Goal: Task Accomplishment & Management: Use online tool/utility

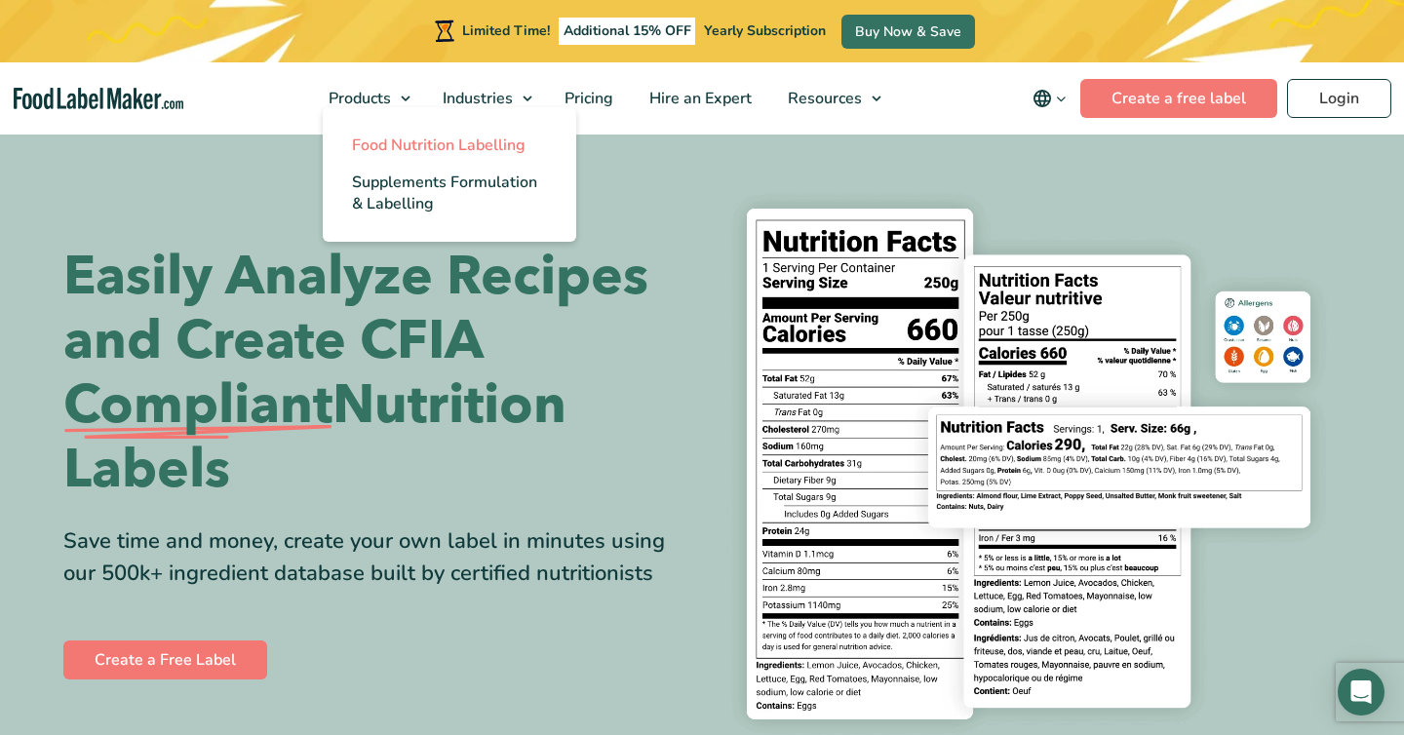
click at [386, 140] on span "Food Nutrition Labelling" at bounding box center [439, 145] width 174 height 21
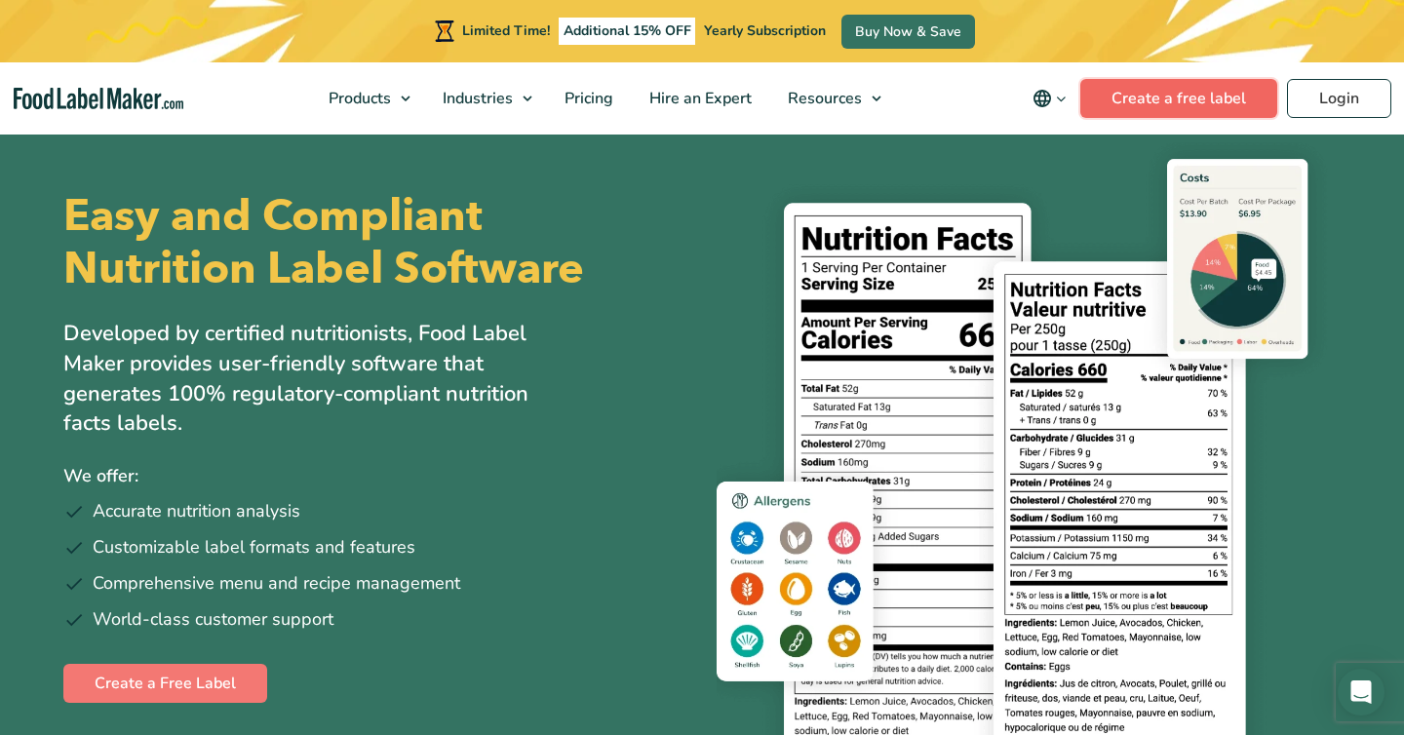
click at [1160, 97] on link "Create a free label" at bounding box center [1178, 98] width 197 height 39
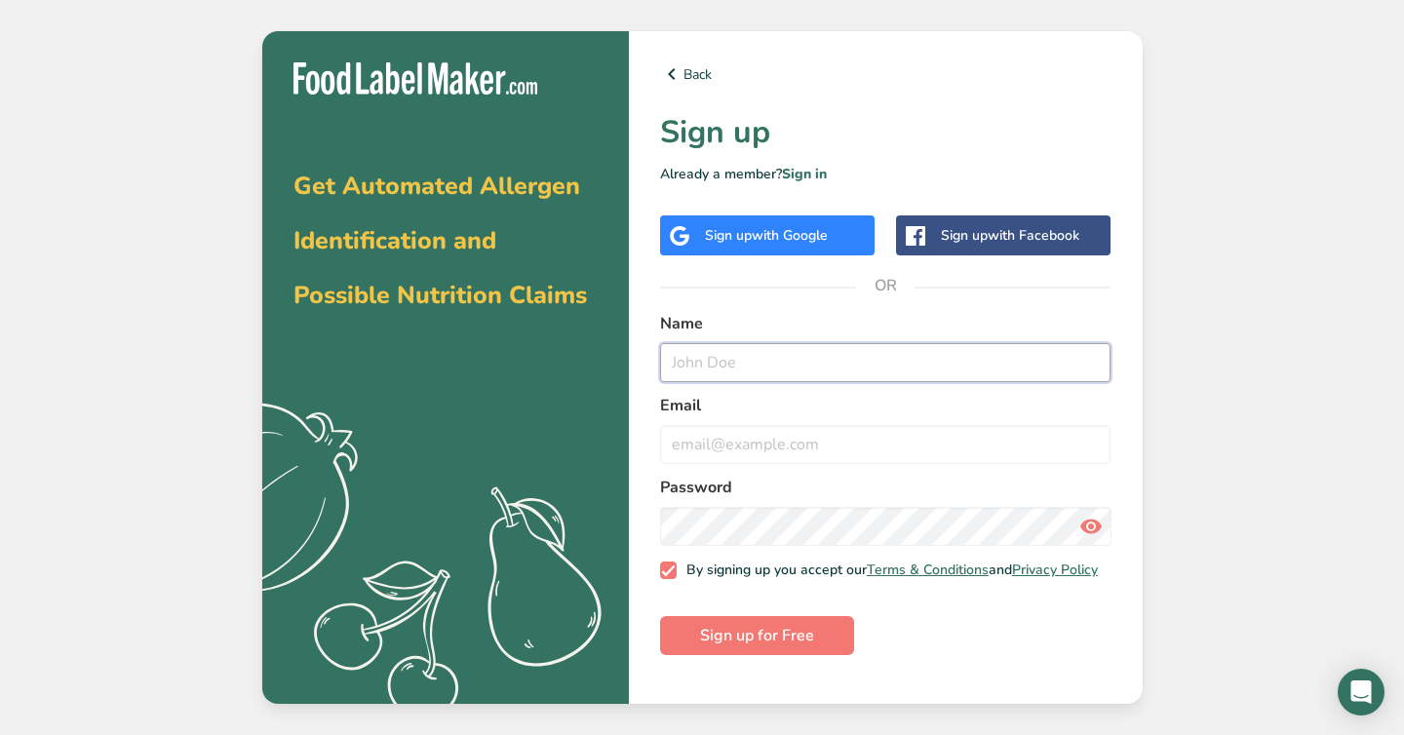
click at [747, 377] on input "text" at bounding box center [885, 362] width 451 height 39
type input "Jonathan Lawson"
click at [714, 445] on input "email" at bounding box center [885, 444] width 451 height 39
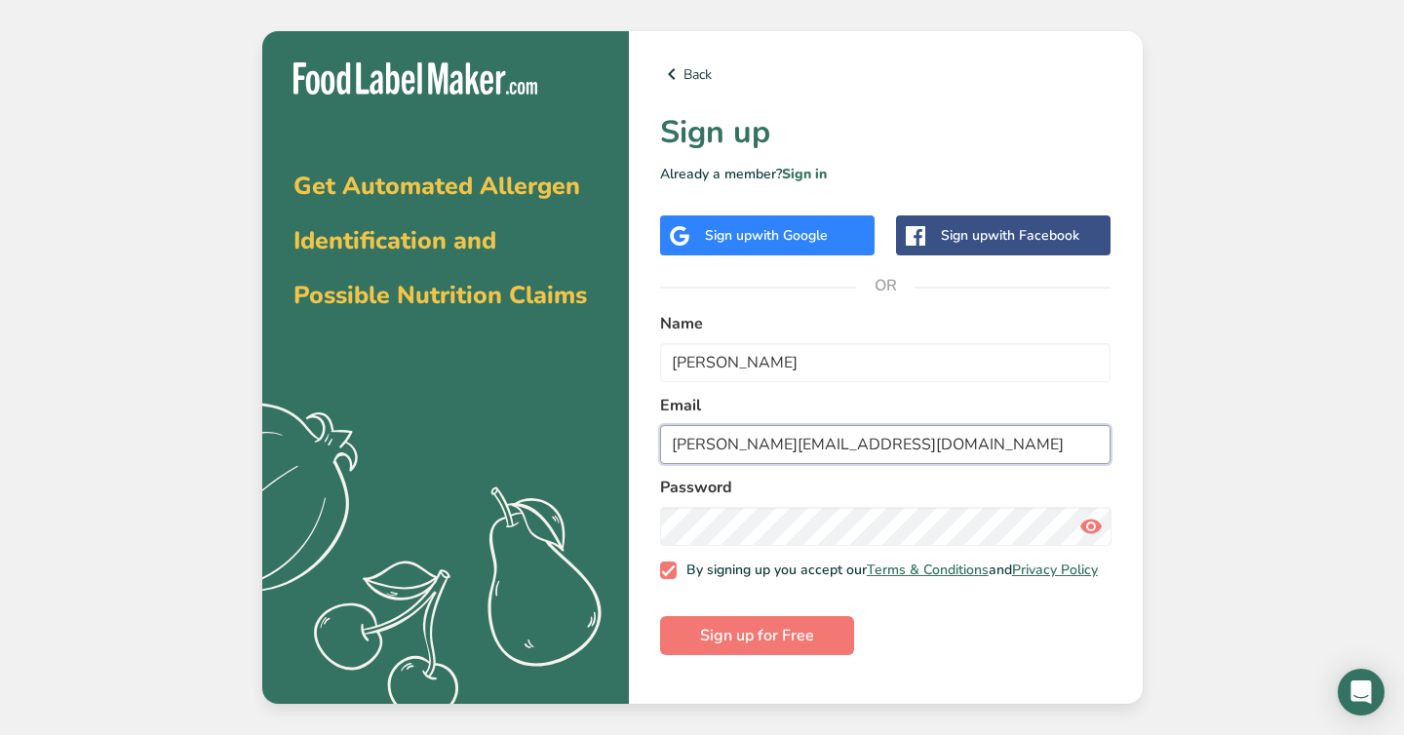
type input "jonathan@cailscandycorner.com"
click at [735, 234] on div "Sign up with Google" at bounding box center [766, 235] width 123 height 20
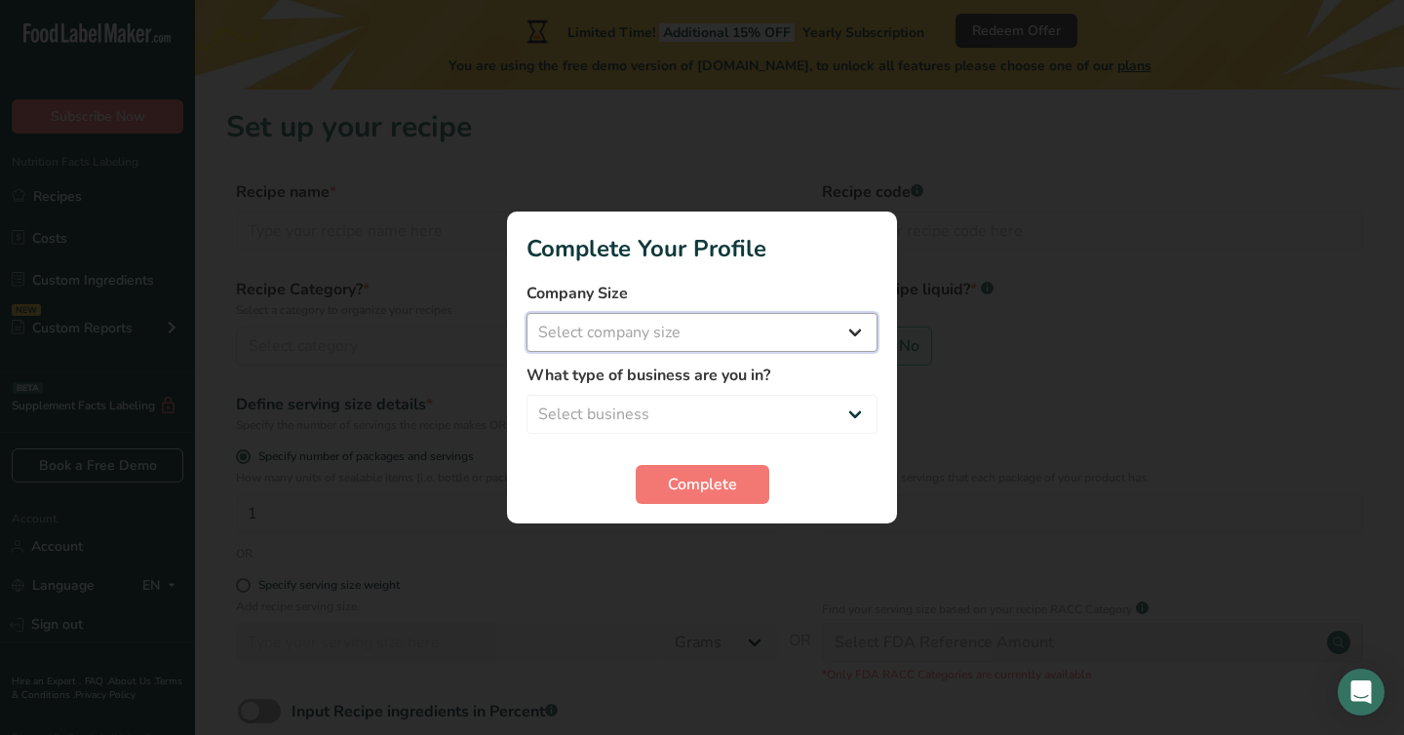
click at [725, 329] on select "Select company size Fewer than 10 Employees 10 to 50 Employees 51 to 500 Employ…" at bounding box center [701, 332] width 351 height 39
select select "1"
click at [526, 313] on select "Select company size Fewer than 10 Employees 10 to 50 Employees 51 to 500 Employ…" at bounding box center [701, 332] width 351 height 39
click at [672, 412] on select "Select business Packaged Food Manufacturer Restaurant & Cafe Bakery Meal Plans …" at bounding box center [701, 414] width 351 height 39
select select "8"
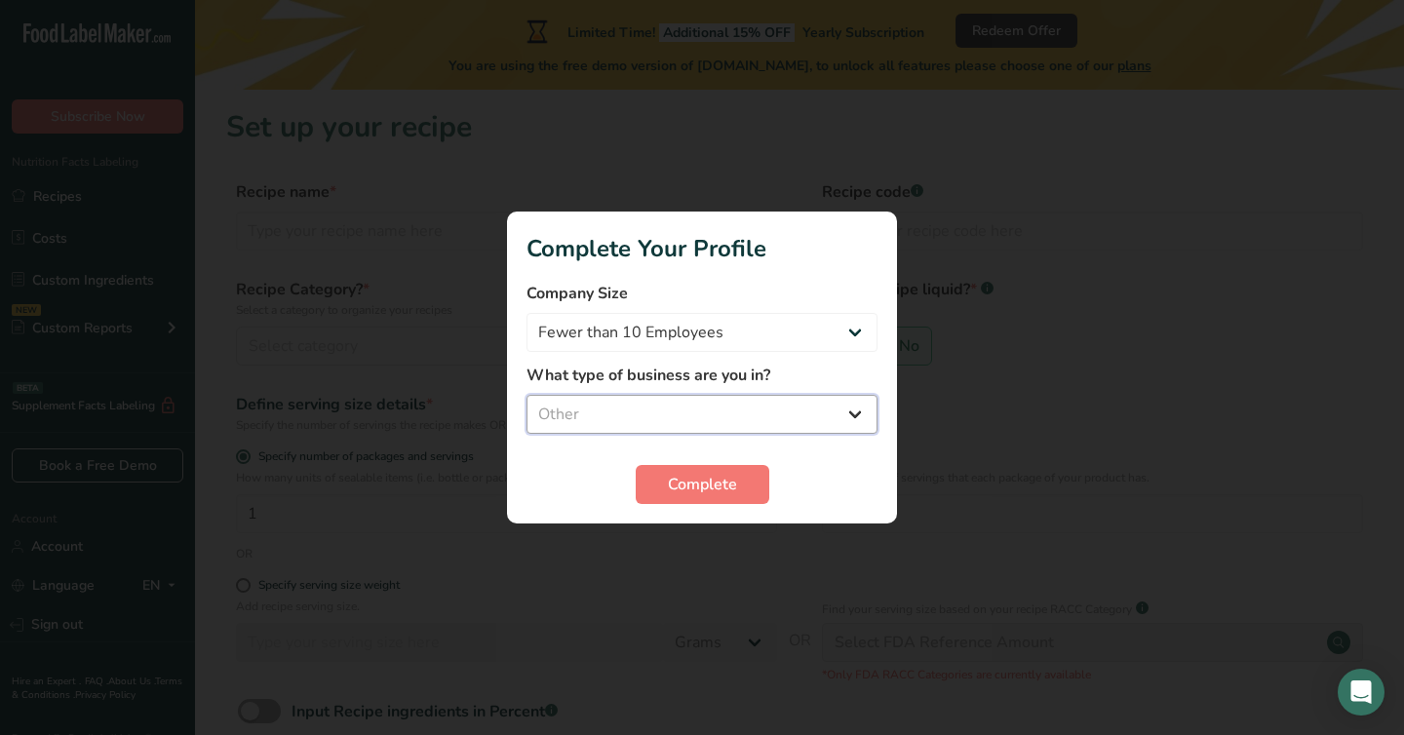
click at [526, 395] on select "Select business Packaged Food Manufacturer Restaurant & Cafe Bakery Meal Plans …" at bounding box center [701, 414] width 351 height 39
click at [686, 477] on span "Complete" at bounding box center [702, 484] width 69 height 23
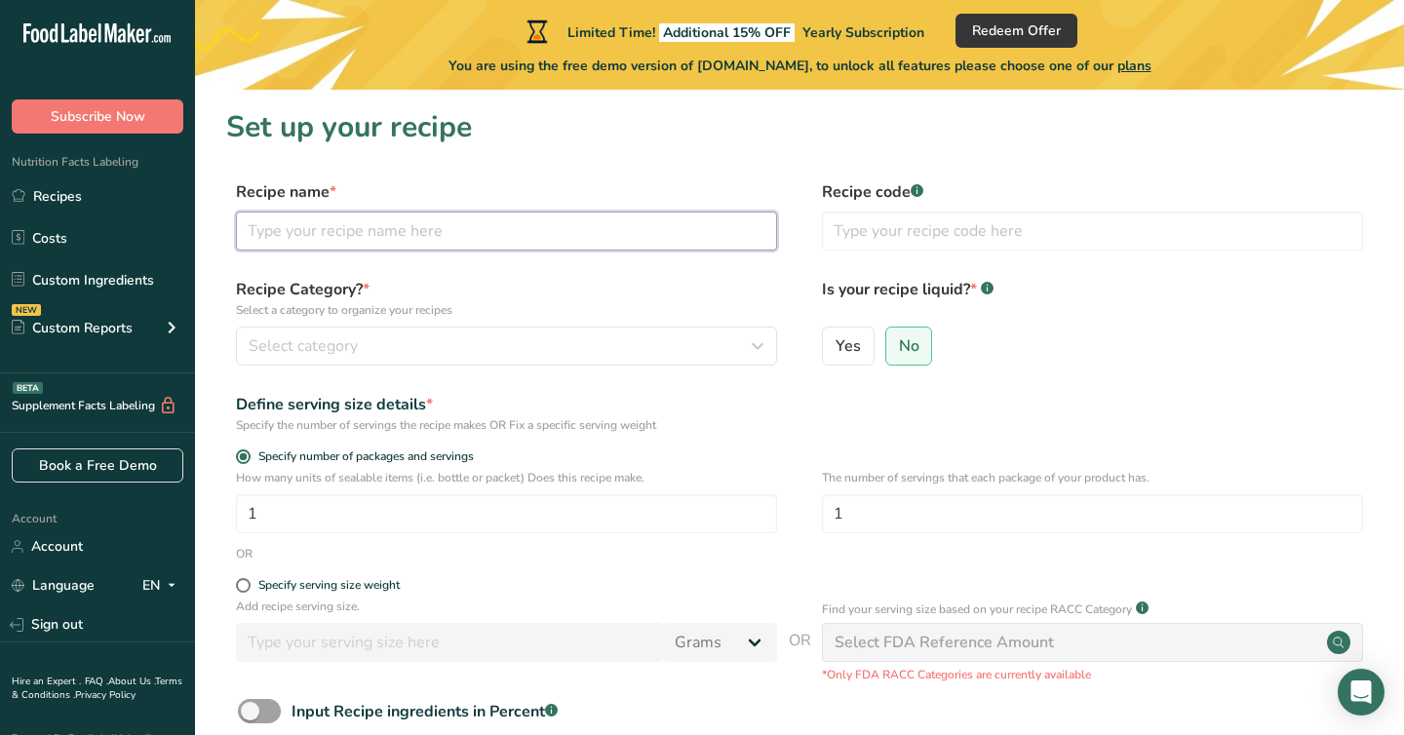
click at [473, 233] on input "text" at bounding box center [506, 231] width 541 height 39
click at [390, 239] on input "text" at bounding box center [506, 231] width 541 height 39
paste input "Caramel Banana Bubs"
type input "Caramel Banana Bubs"
click at [458, 279] on label "Recipe Category? * Select a category to organize your recipes" at bounding box center [506, 298] width 541 height 41
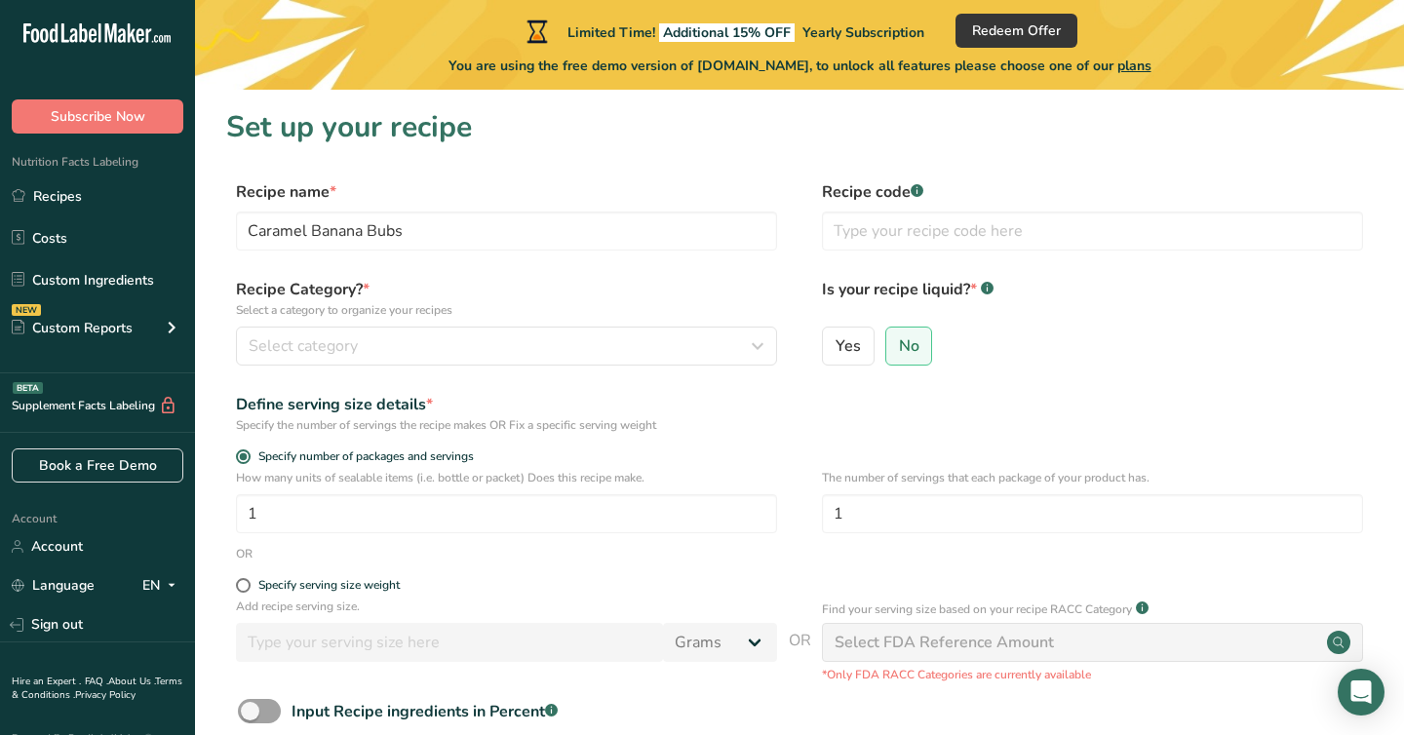
click at [639, 443] on form "Recipe name * Caramel Banana Bubs Recipe code .a-a{fill:#347362;}.b-a{fill:#fff…" at bounding box center [799, 506] width 1146 height 652
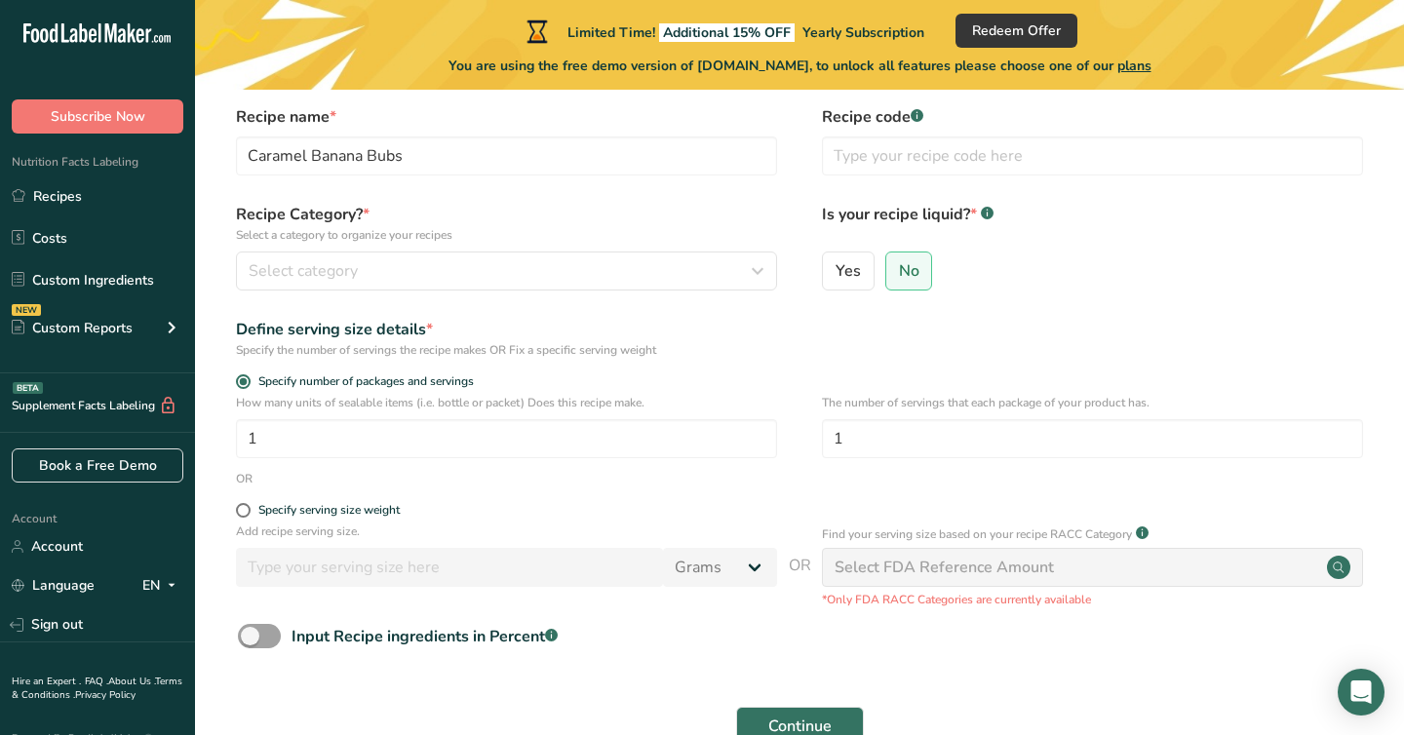
scroll to position [74, 0]
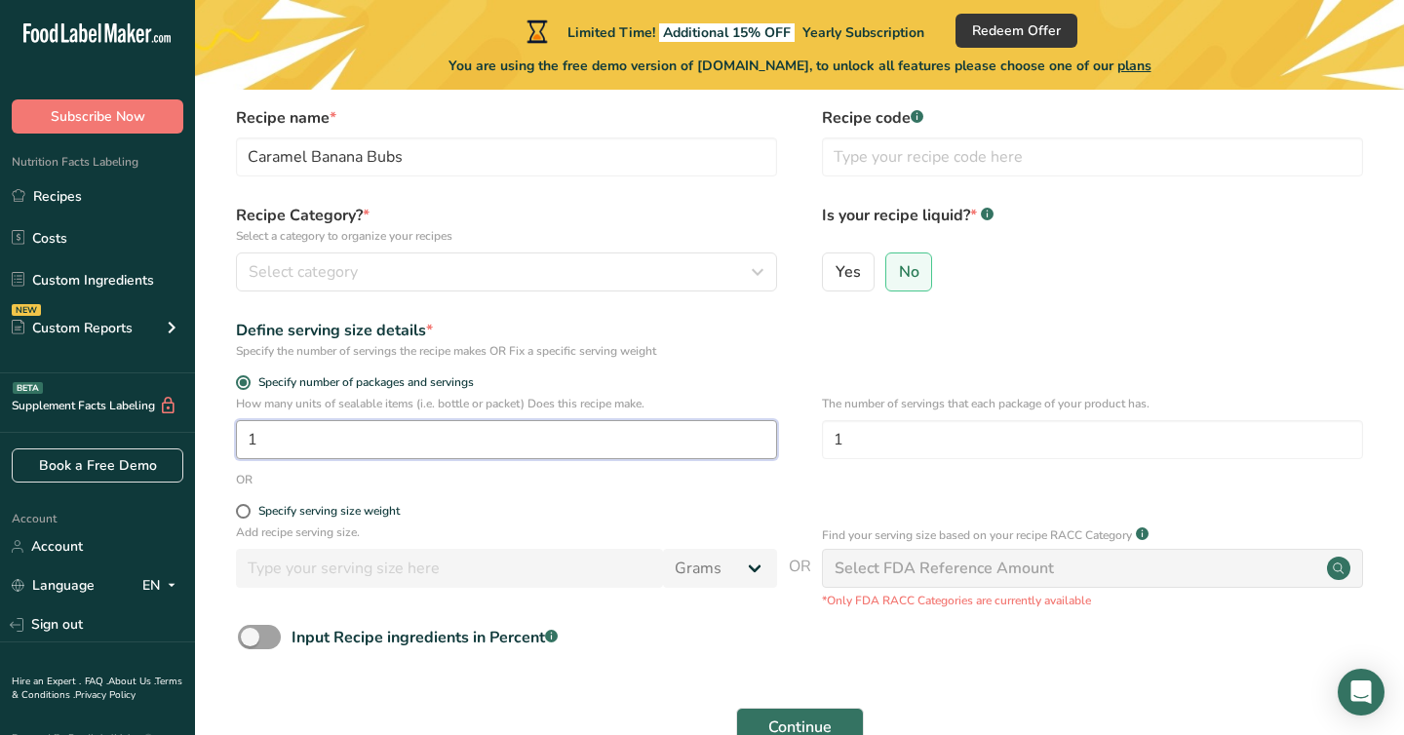
click at [272, 437] on input "1" at bounding box center [506, 439] width 541 height 39
drag, startPoint x: 274, startPoint y: 442, endPoint x: 198, endPoint y: 422, distance: 78.5
click at [198, 422] on section "Set up your recipe Recipe name * Caramel Banana Bubs Recipe code .a-a{fill:#347…" at bounding box center [799, 403] width 1209 height 774
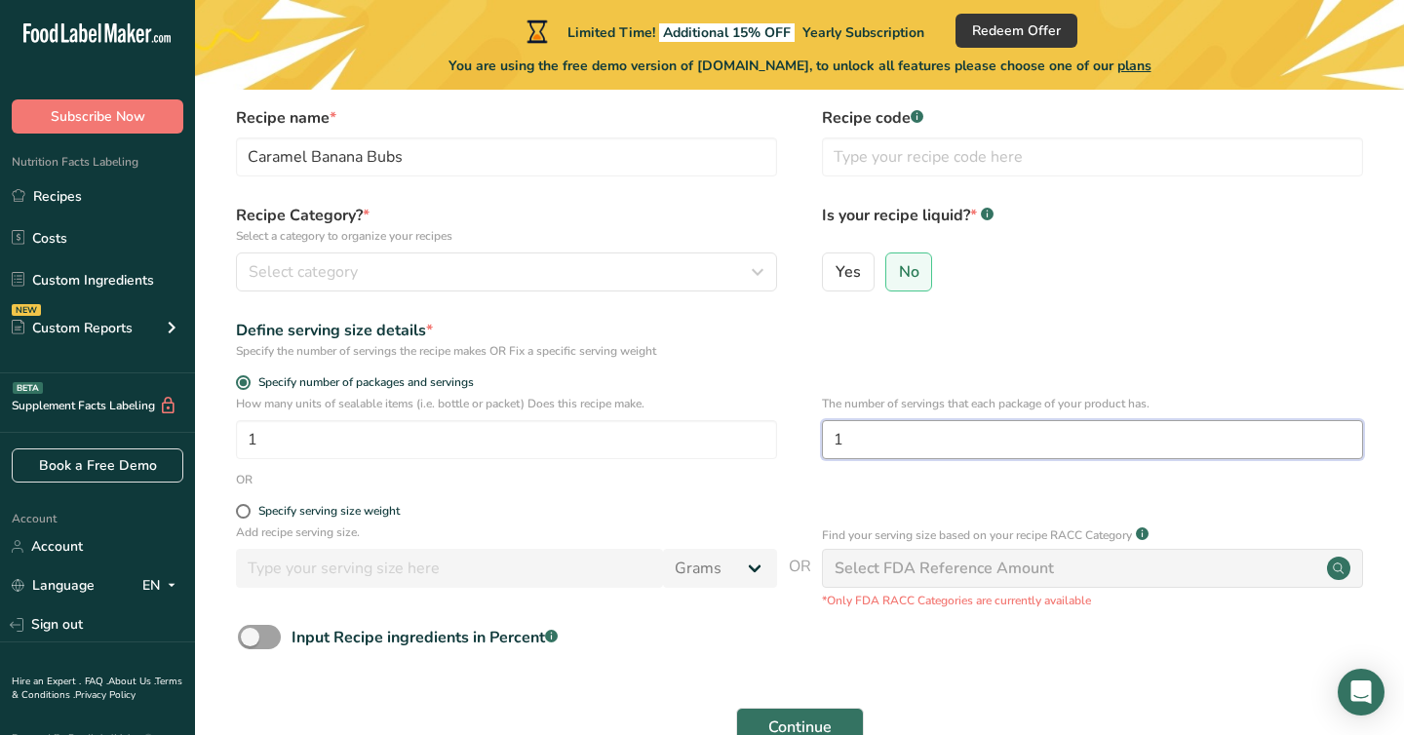
click at [882, 438] on input "1" at bounding box center [1092, 439] width 541 height 39
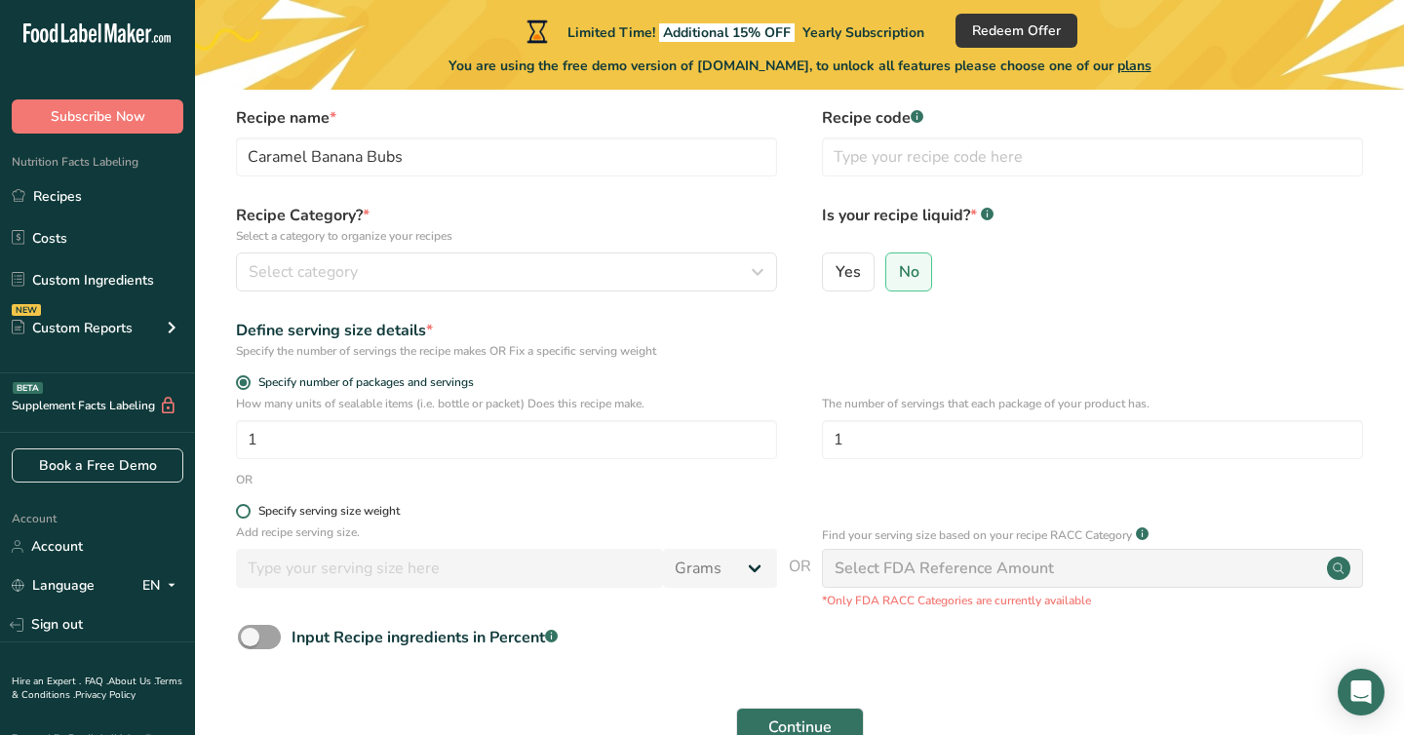
click at [257, 513] on span "Specify serving size weight" at bounding box center [325, 511] width 149 height 15
click at [249, 513] on input "Specify serving size weight" at bounding box center [242, 511] width 13 height 13
radio input "true"
radio input "false"
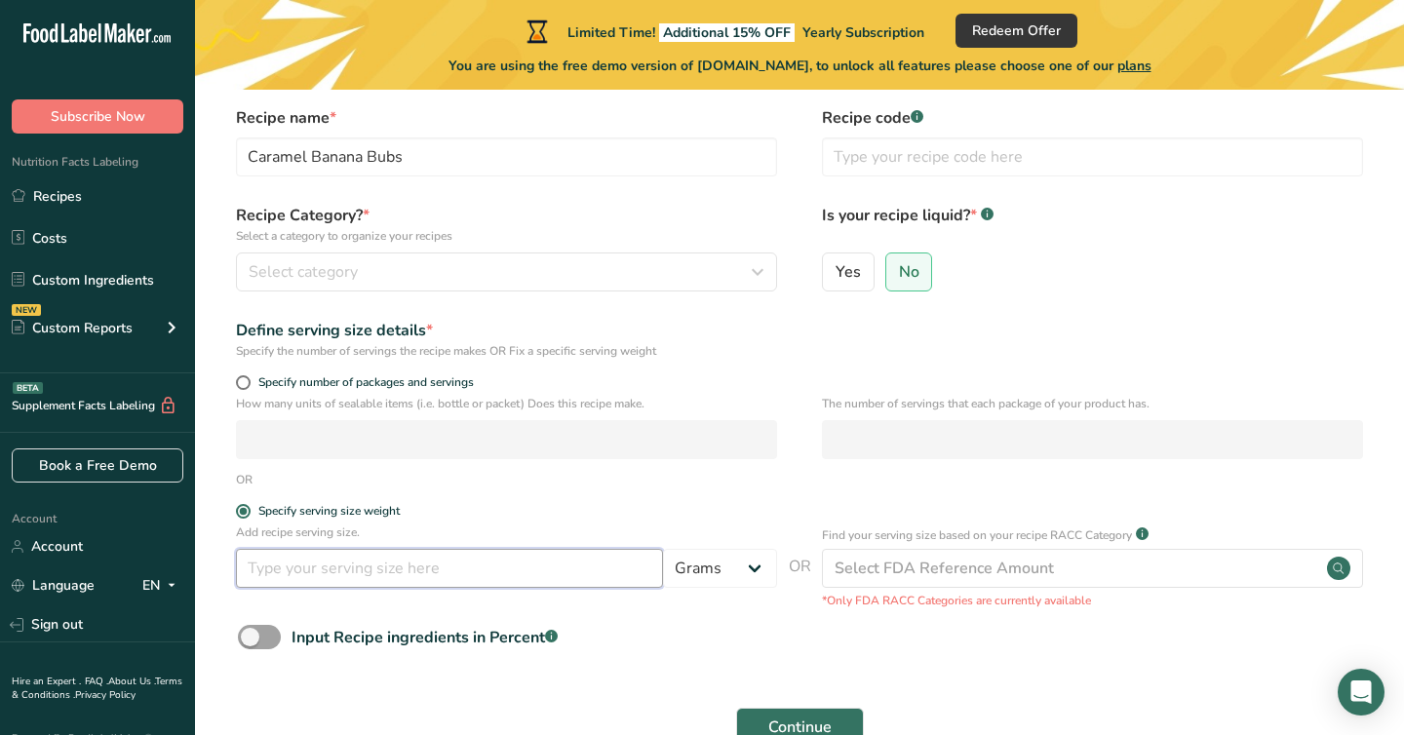
click at [398, 566] on input "number" at bounding box center [449, 568] width 427 height 39
type input "250"
click at [552, 500] on form "Recipe name * Caramel Banana Bubs Recipe code .a-a{fill:#347362;}.b-a{fill:#fff…" at bounding box center [799, 432] width 1146 height 652
click at [255, 639] on span at bounding box center [259, 637] width 43 height 24
click at [251, 639] on input "Input Recipe ingredients in Percent .a-a{fill:#347362;}.b-a{fill:#fff;}" at bounding box center [244, 637] width 13 height 13
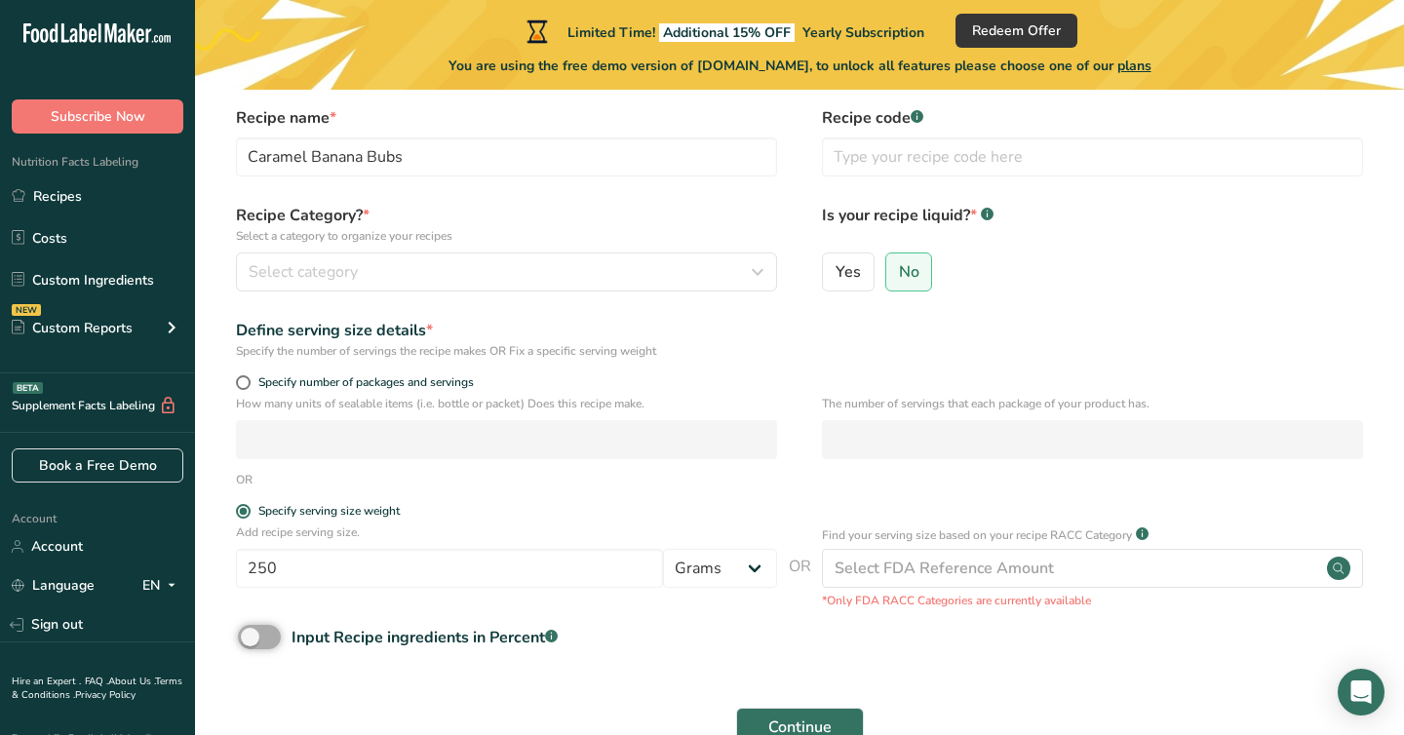
checkbox input "true"
click at [747, 620] on form "Recipe name * Caramel Banana Bubs Recipe code .a-a{fill:#347362;}.b-a{fill:#fff…" at bounding box center [799, 475] width 1146 height 738
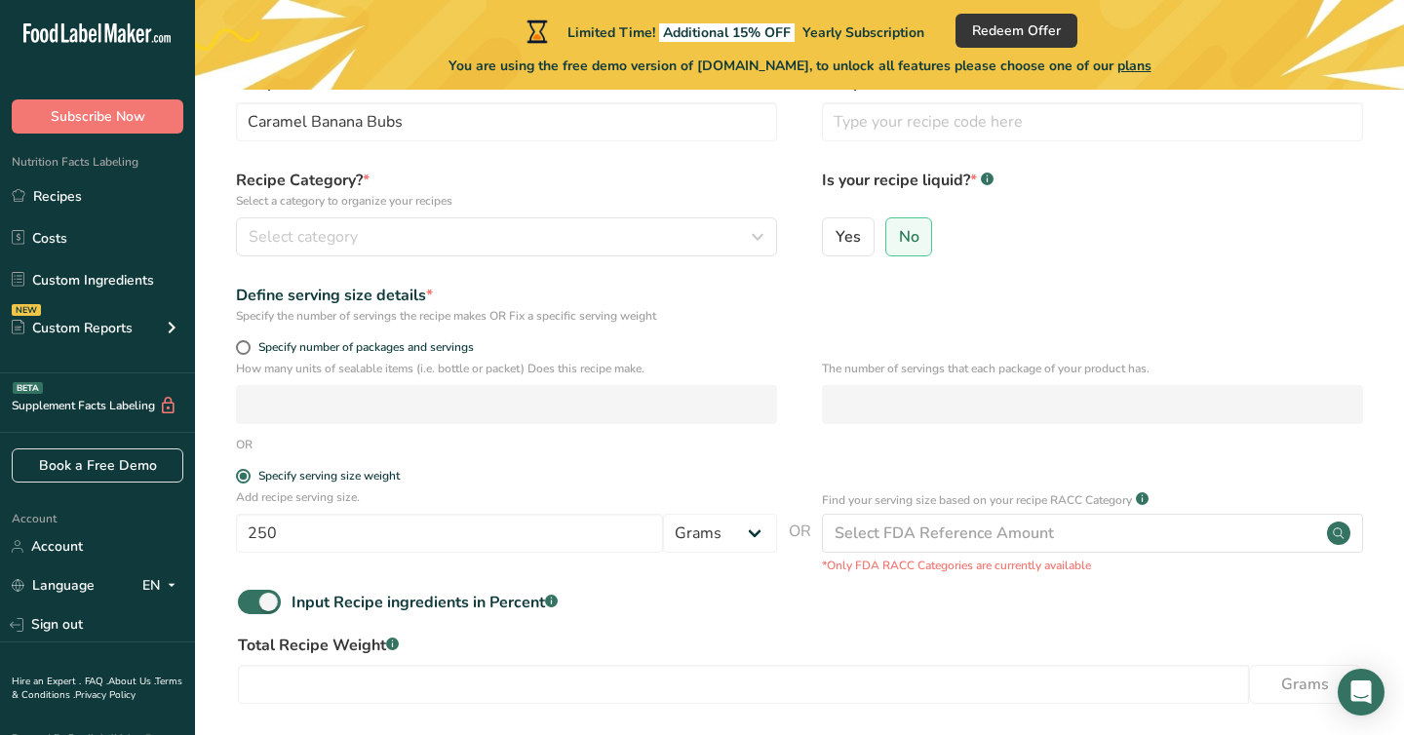
scroll to position [113, 0]
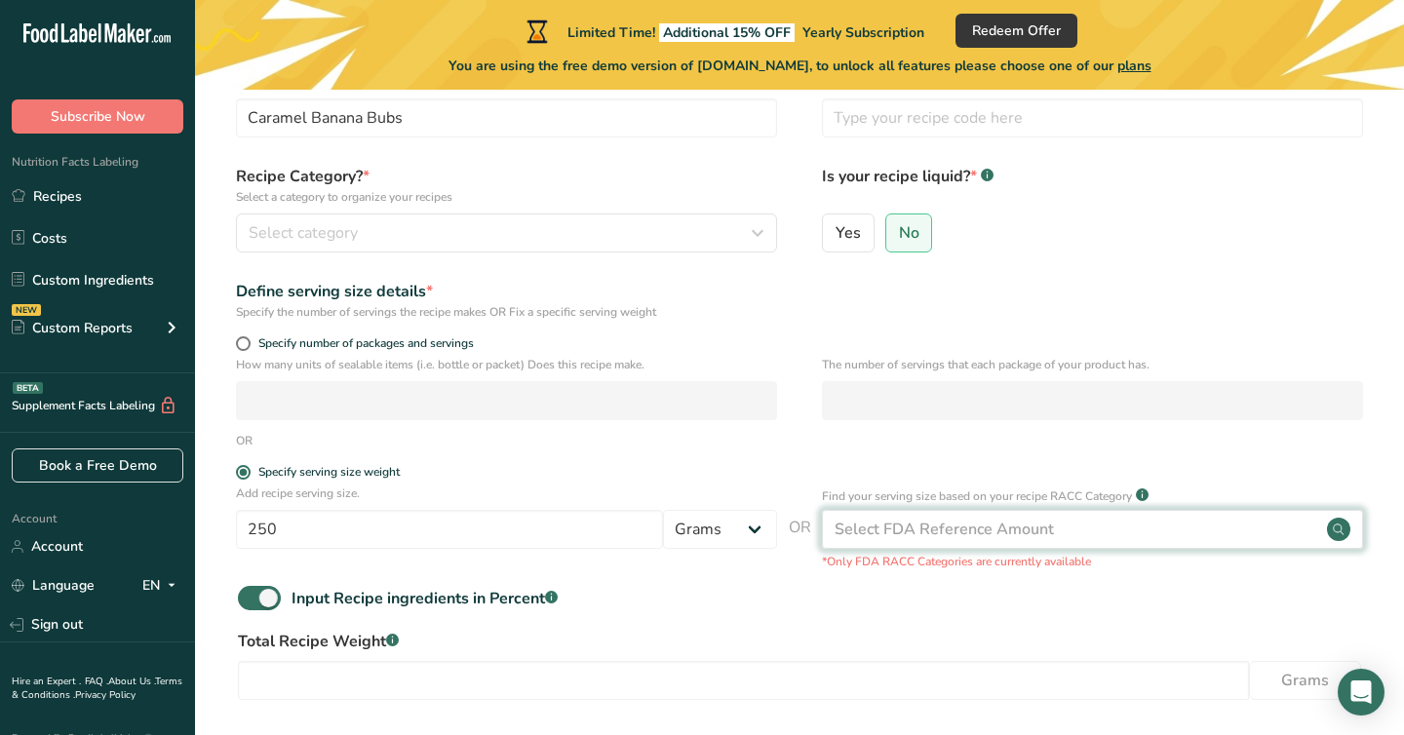
click at [960, 537] on div "Select FDA Reference Amount" at bounding box center [943, 529] width 219 height 23
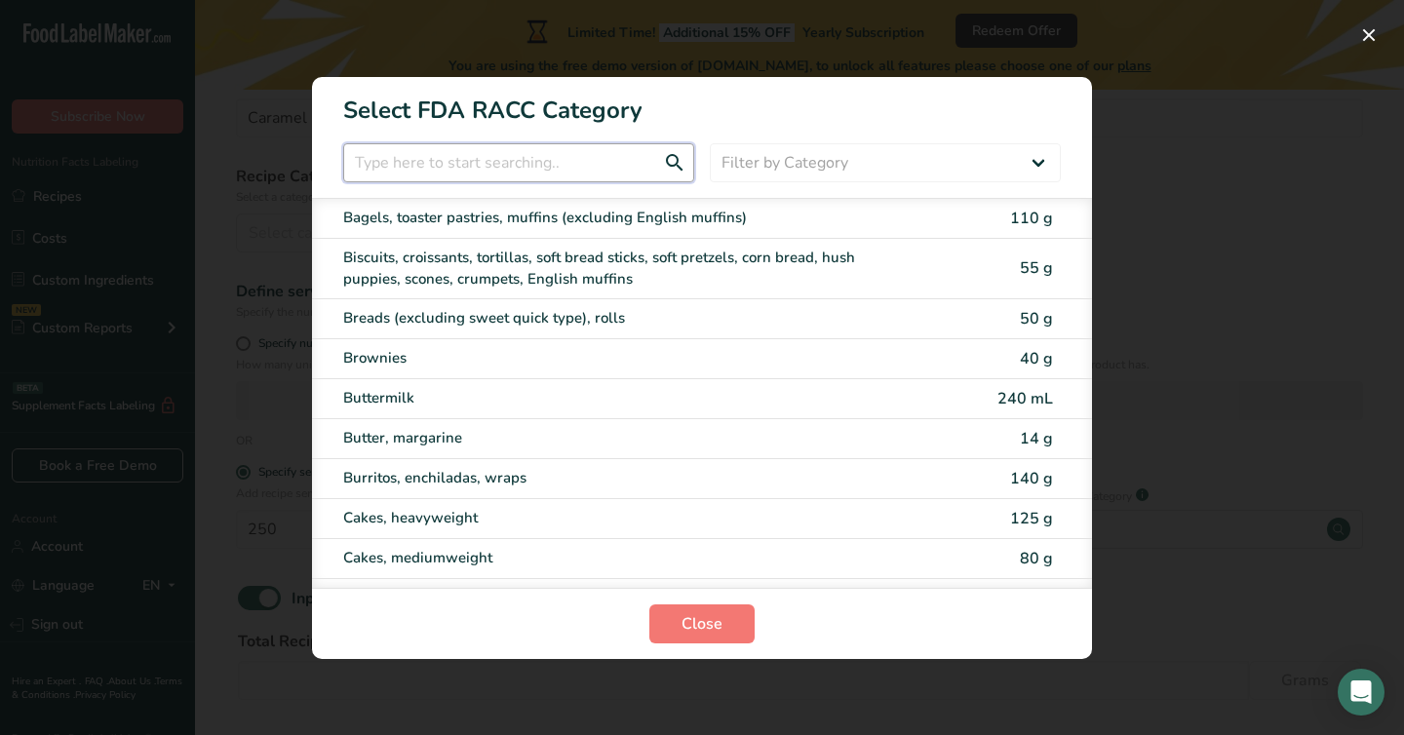
click at [552, 163] on input "RACC Category Selection Modal" at bounding box center [518, 162] width 351 height 39
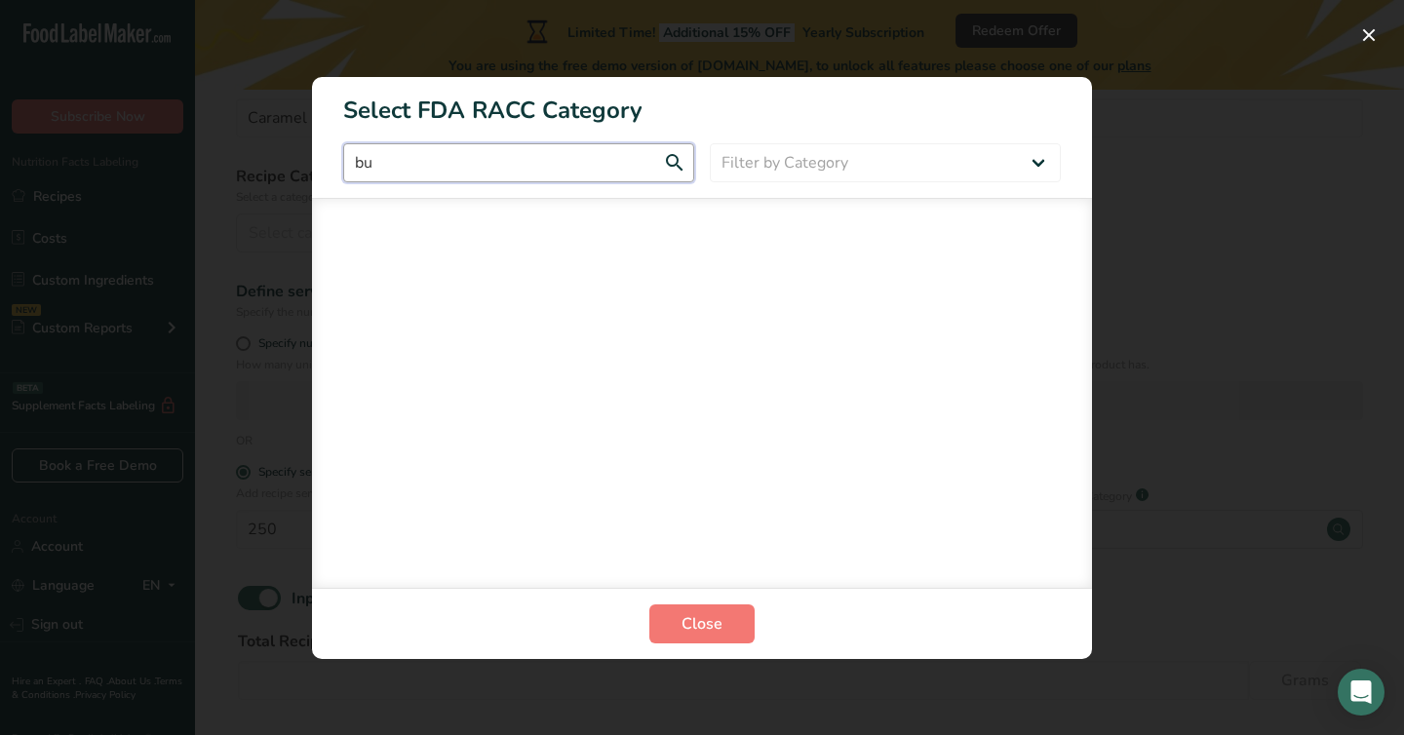
type input "b"
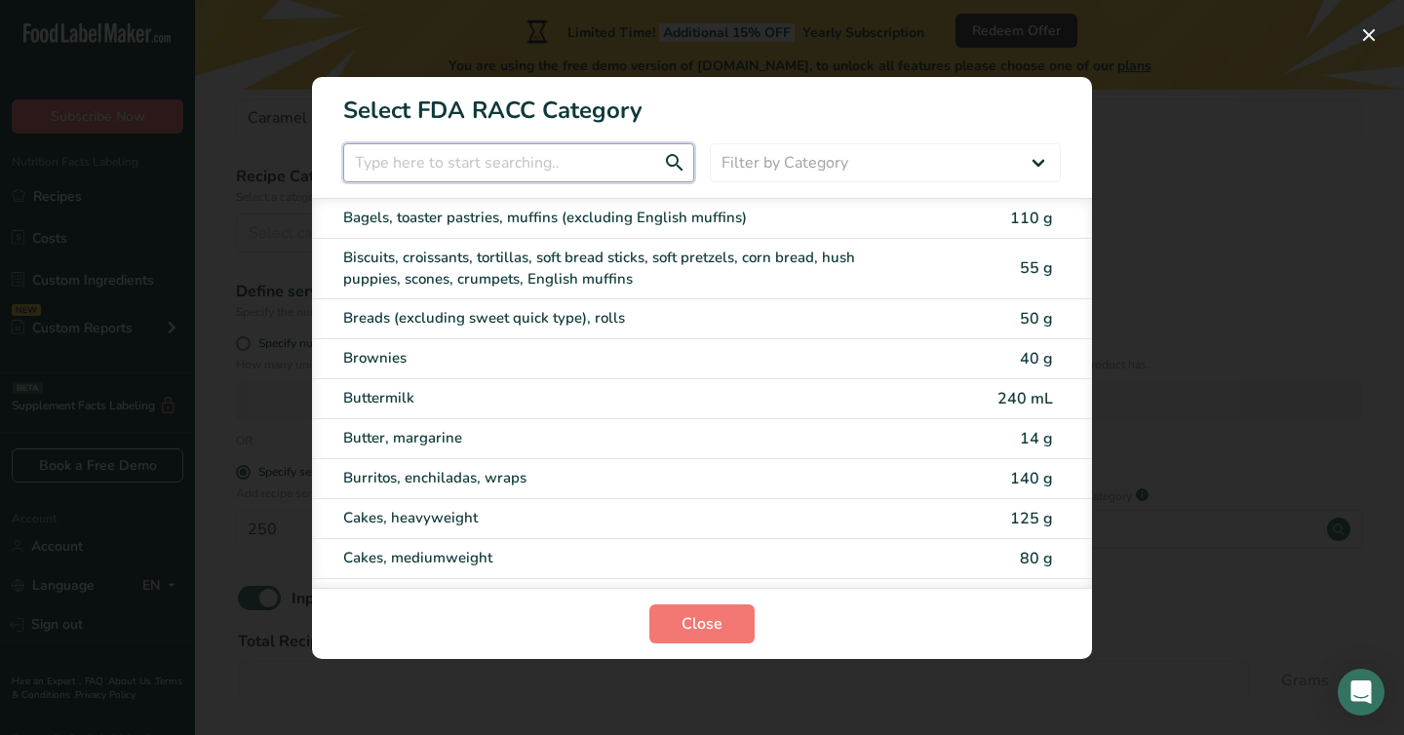
paste input "Caramel Banana Bubs"
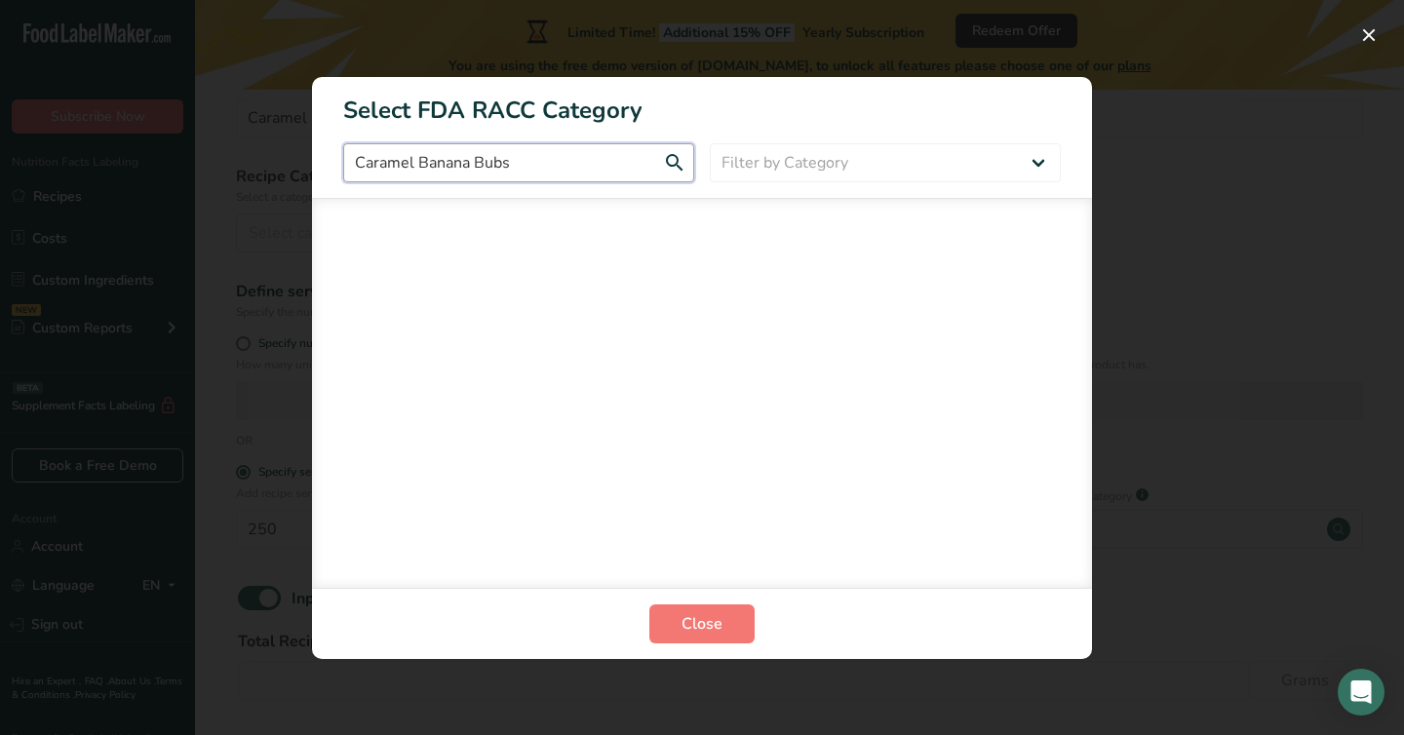
type input "Caramel Banana Bubs"
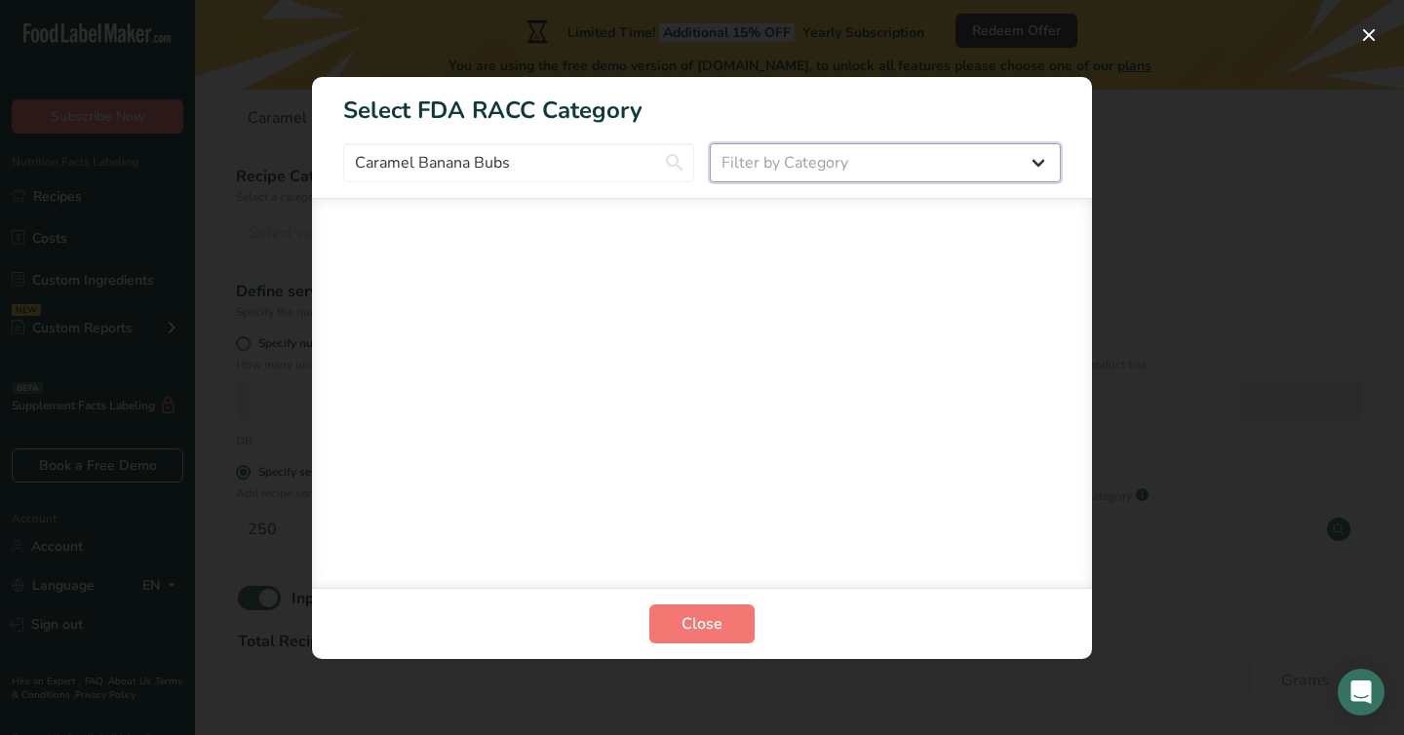
click at [834, 168] on select "Filter by Category All Bakery products [GEOGRAPHIC_DATA] Cereals and other grai…" at bounding box center [885, 162] width 351 height 39
click at [710, 143] on select "Filter by Category All Bakery products [GEOGRAPHIC_DATA] Cereals and other grai…" at bounding box center [885, 162] width 351 height 39
click at [837, 175] on select "All Bakery products [GEOGRAPHIC_DATA] Cereals and other grain products Dairy pr…" at bounding box center [885, 162] width 351 height 39
select select "9"
click at [710, 143] on select "All Bakery products [GEOGRAPHIC_DATA] Cereals and other grain products Dairy pr…" at bounding box center [885, 162] width 351 height 39
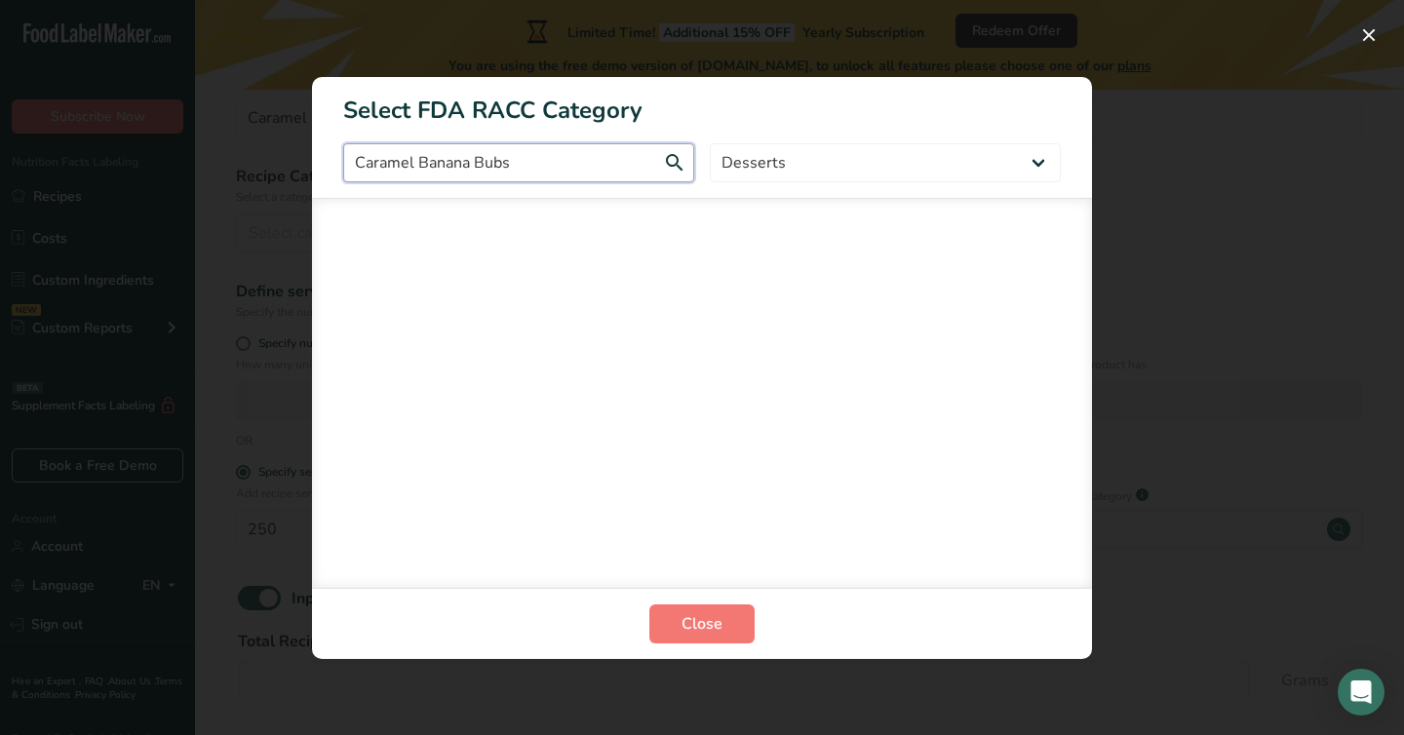
click at [533, 157] on input "Caramel Banana Bubs" at bounding box center [518, 162] width 351 height 39
drag, startPoint x: 538, startPoint y: 172, endPoint x: 307, endPoint y: 123, distance: 236.1
click at [308, 123] on div "Select FDA RACC Category Caramel Banana Bubs All Bakery products [GEOGRAPHIC_DA…" at bounding box center [702, 367] width 1404 height 735
click at [464, 171] on input "Caramel Banana Bubs" at bounding box center [518, 162] width 351 height 39
click at [516, 160] on input "Caramel Banana Bubs" at bounding box center [518, 162] width 351 height 39
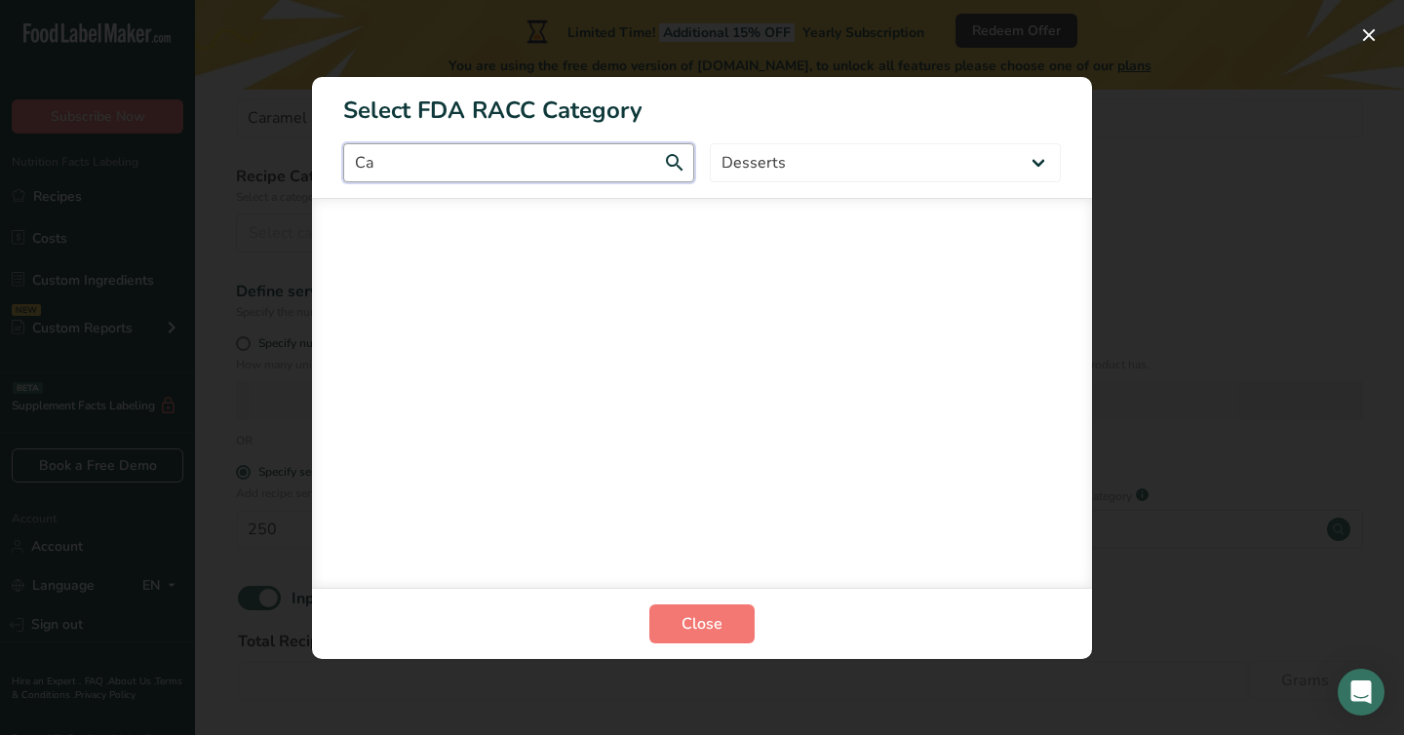
type input "C"
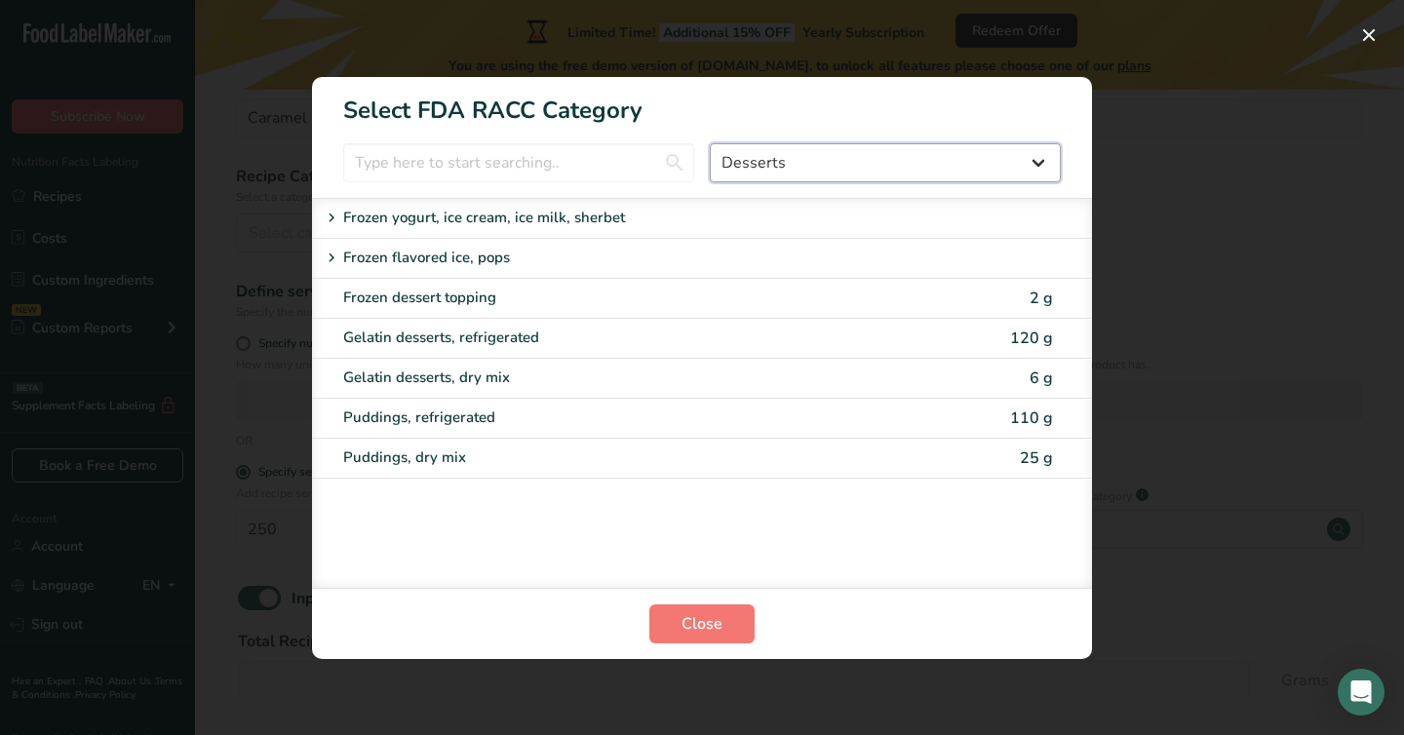
click at [843, 150] on select "All Bakery products [GEOGRAPHIC_DATA] Cereals and other grain products Dairy pr…" at bounding box center [885, 162] width 351 height 39
click at [710, 143] on select "All Bakery products [GEOGRAPHIC_DATA] Cereals and other grain products Dairy pr…" at bounding box center [885, 162] width 351 height 39
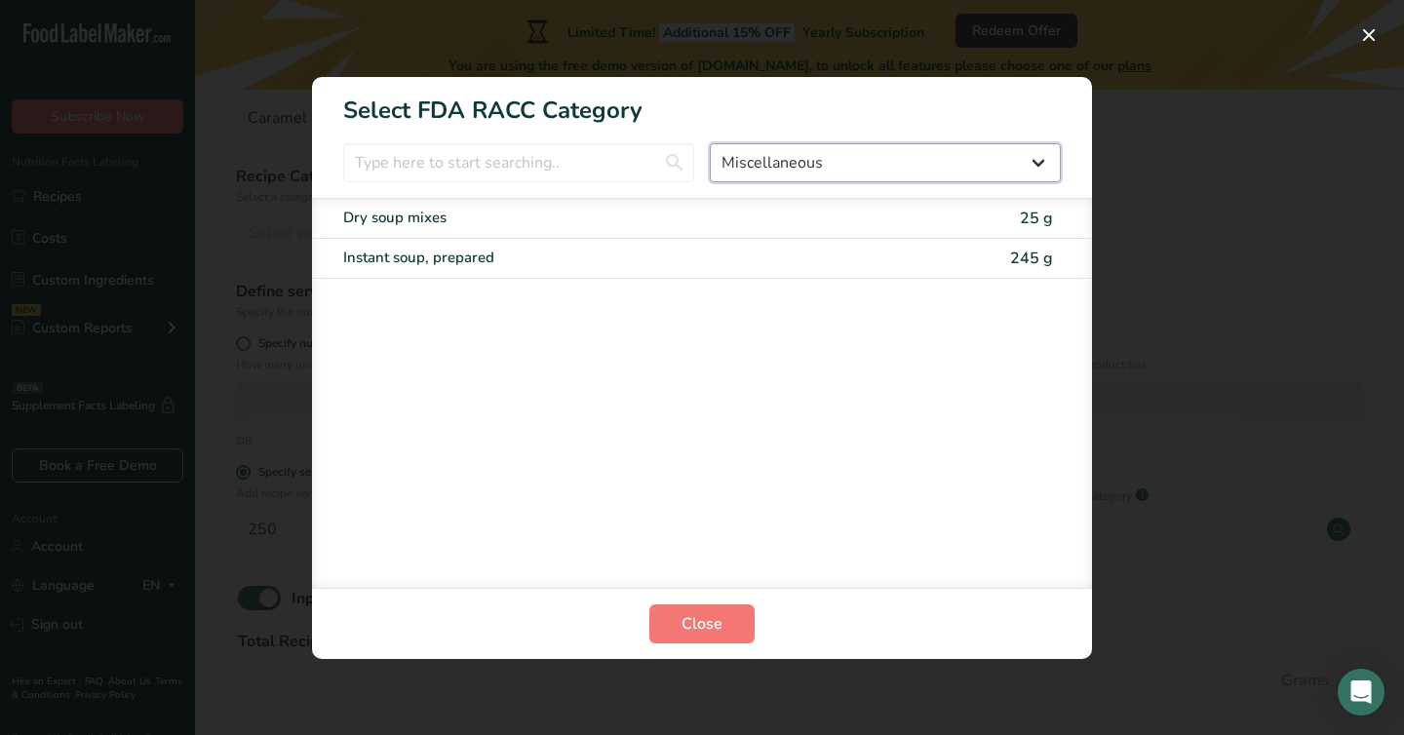
click at [898, 161] on select "All Bakery products [GEOGRAPHIC_DATA] Cereals and other grain products Dairy pr…" at bounding box center [885, 162] width 351 height 39
select select "23"
click at [710, 143] on select "All Bakery products [GEOGRAPHIC_DATA] Cereals and other grain products Dairy pr…" at bounding box center [885, 162] width 351 height 39
click at [780, 163] on select "All Bakery products [GEOGRAPHIC_DATA] Cereals and other grain products Dairy pr…" at bounding box center [885, 162] width 351 height 39
select select "RACC Category Selection Modal"
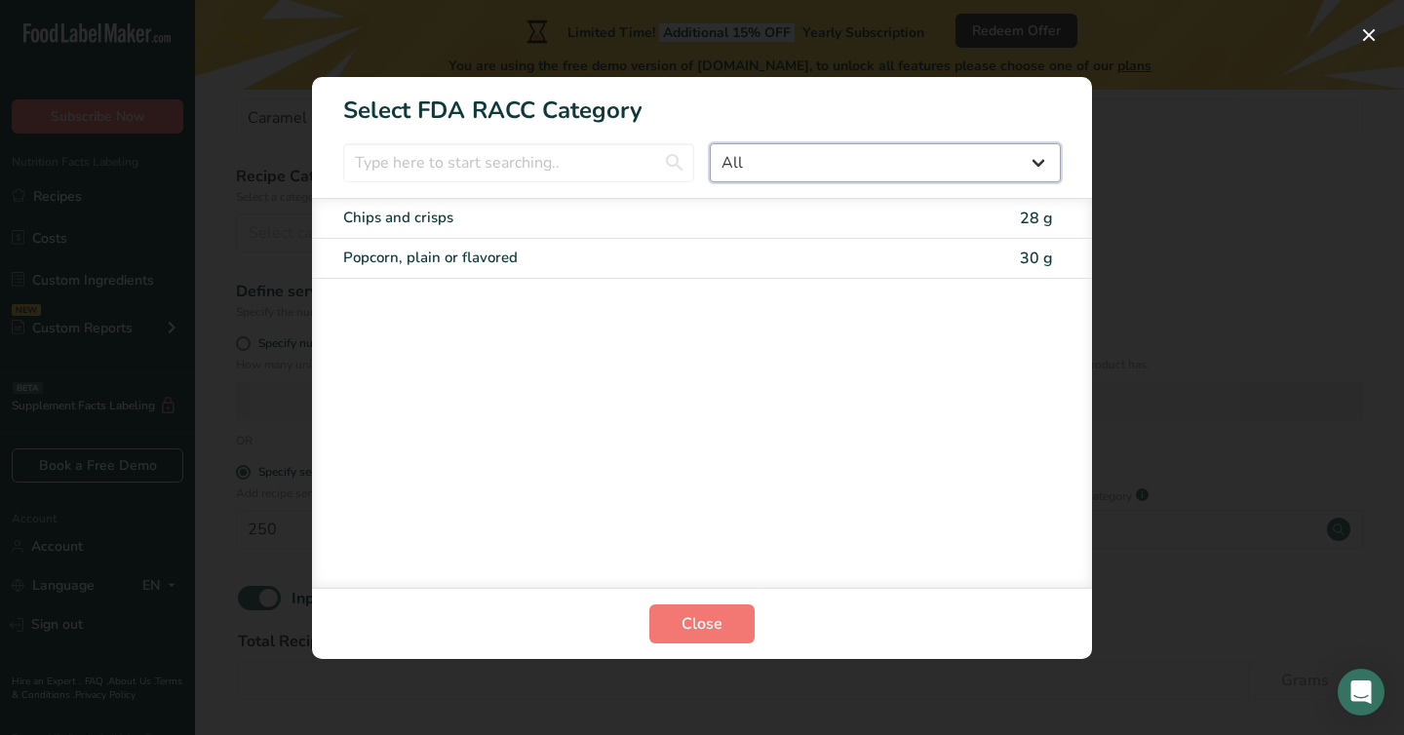
click at [710, 143] on select "All Bakery products [GEOGRAPHIC_DATA] Cereals and other grain products Dairy pr…" at bounding box center [885, 162] width 351 height 39
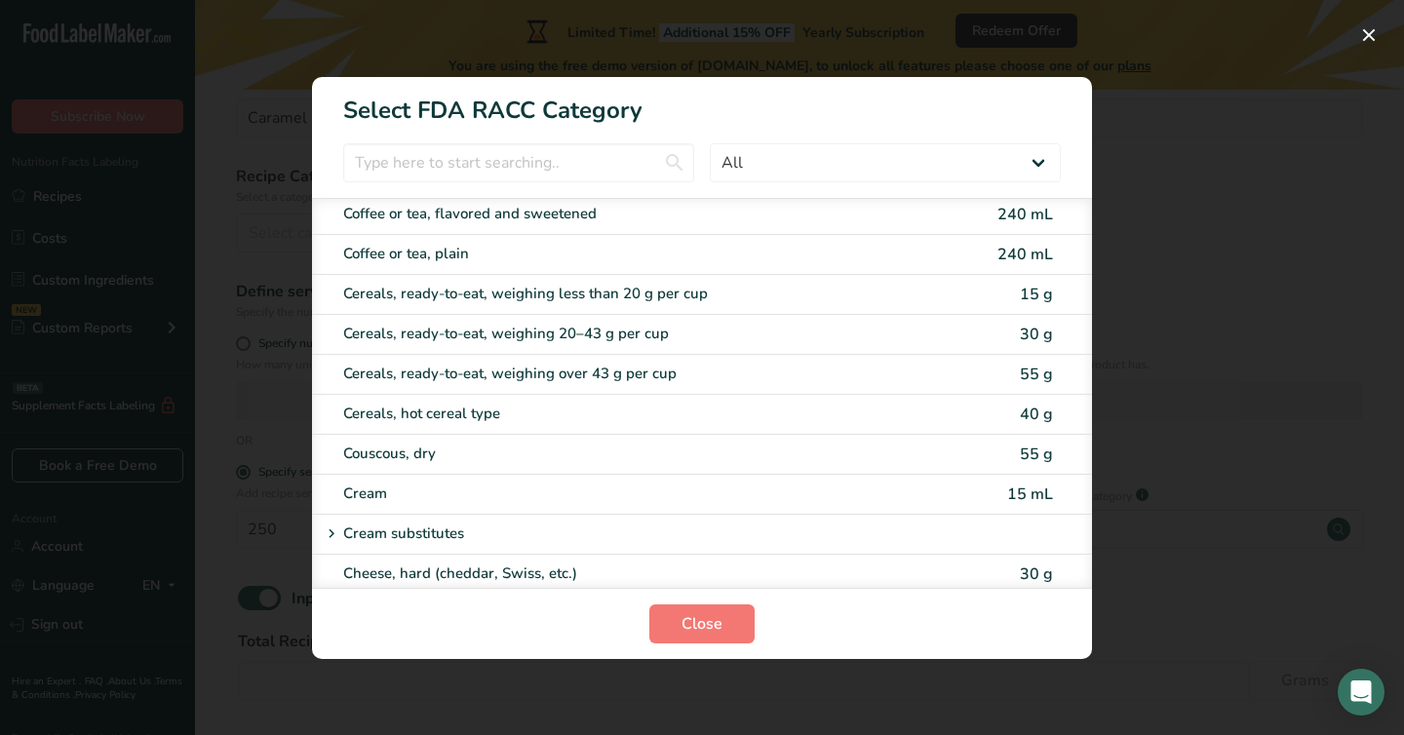
scroll to position [642, 0]
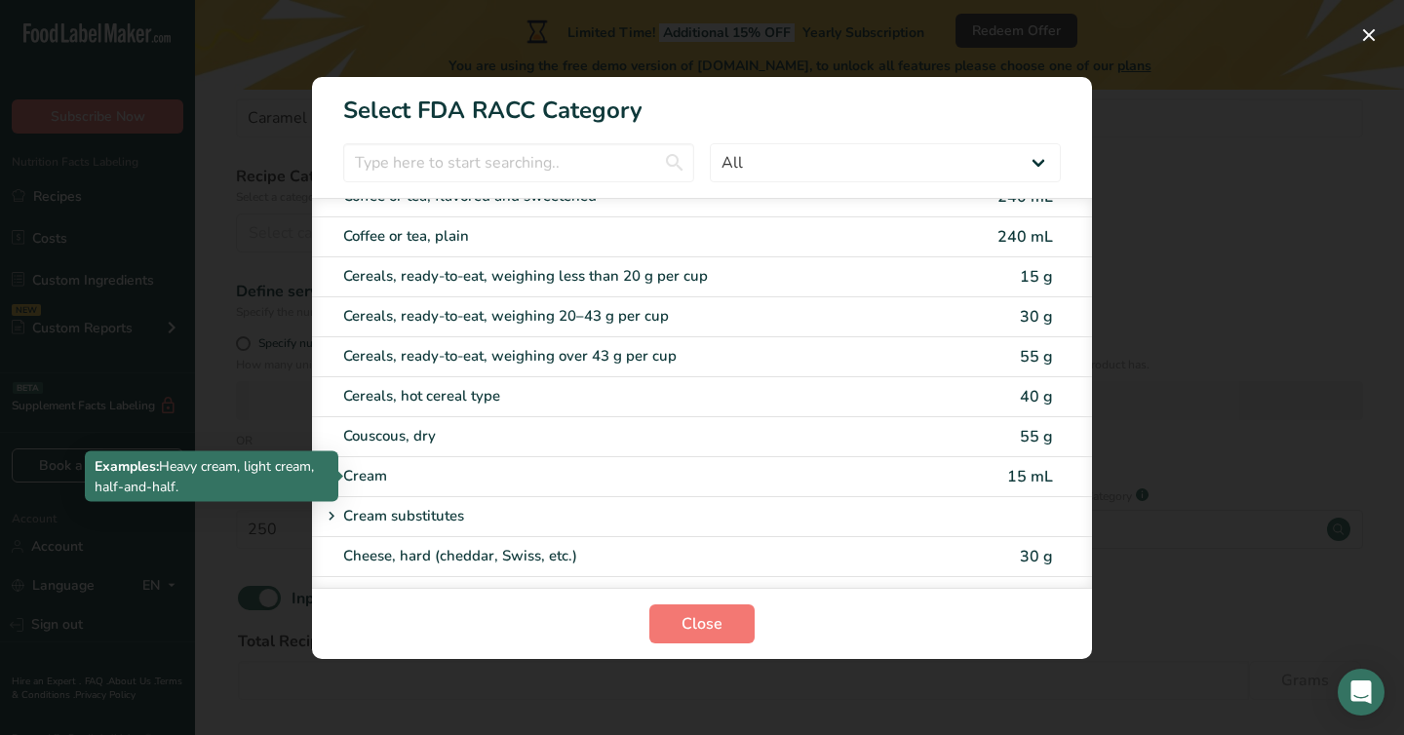
drag, startPoint x: 565, startPoint y: 230, endPoint x: 594, endPoint y: 456, distance: 227.9
click at [594, 456] on div "Bagels, toaster pastries, muffins (excluding English muffins) 110 g Biscuits, c…" at bounding box center [702, 393] width 780 height 390
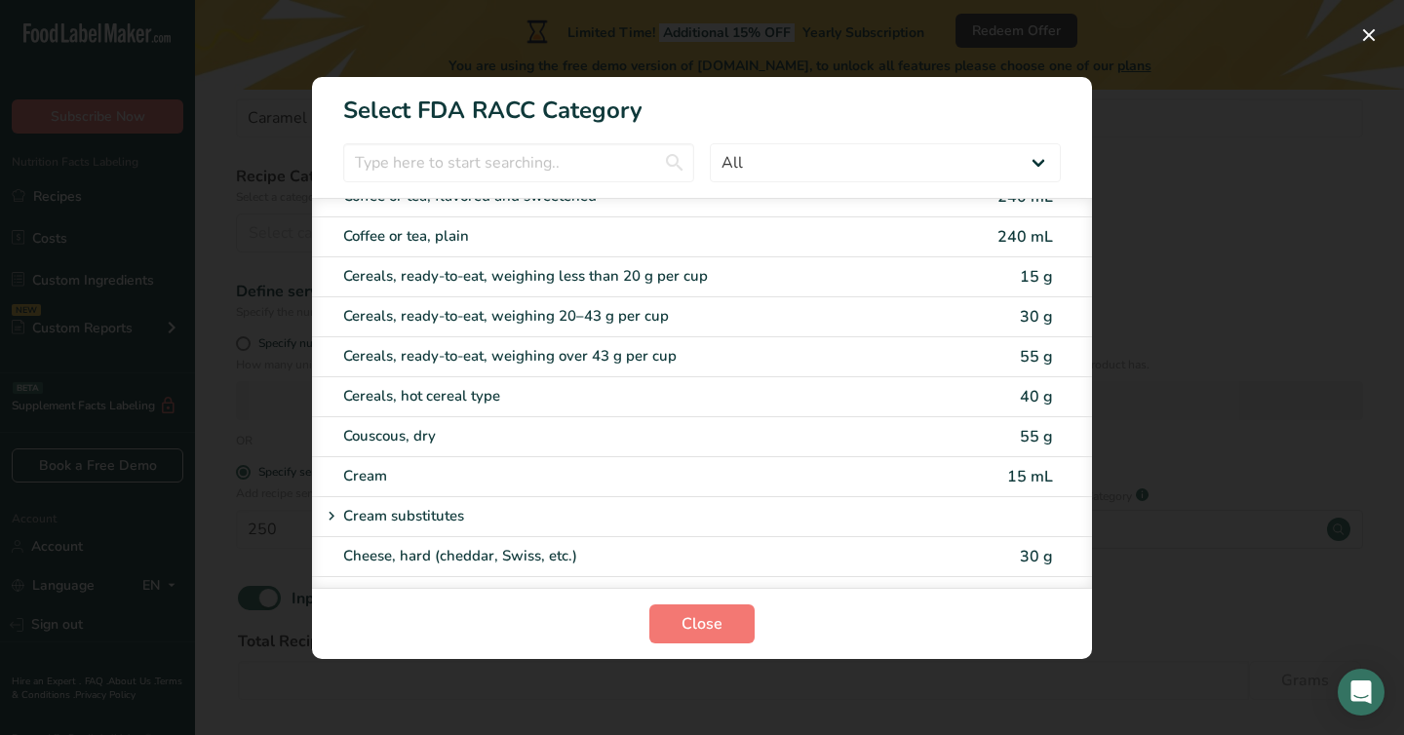
click at [1080, 230] on div "Coffee or tea, plain 240 mL" at bounding box center [702, 237] width 780 height 40
type input "240"
select select "17"
select select "22"
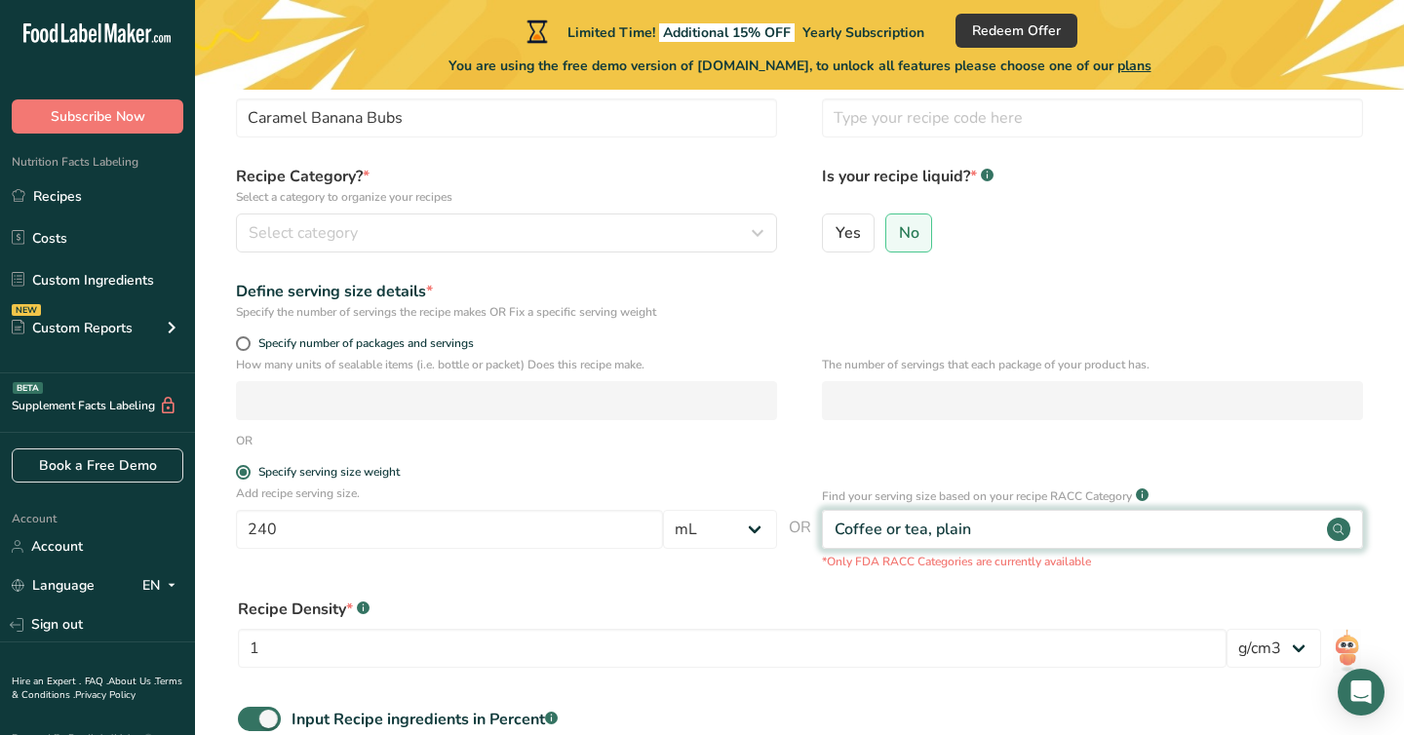
click at [1040, 532] on div "Coffee or tea, plain" at bounding box center [1092, 529] width 541 height 39
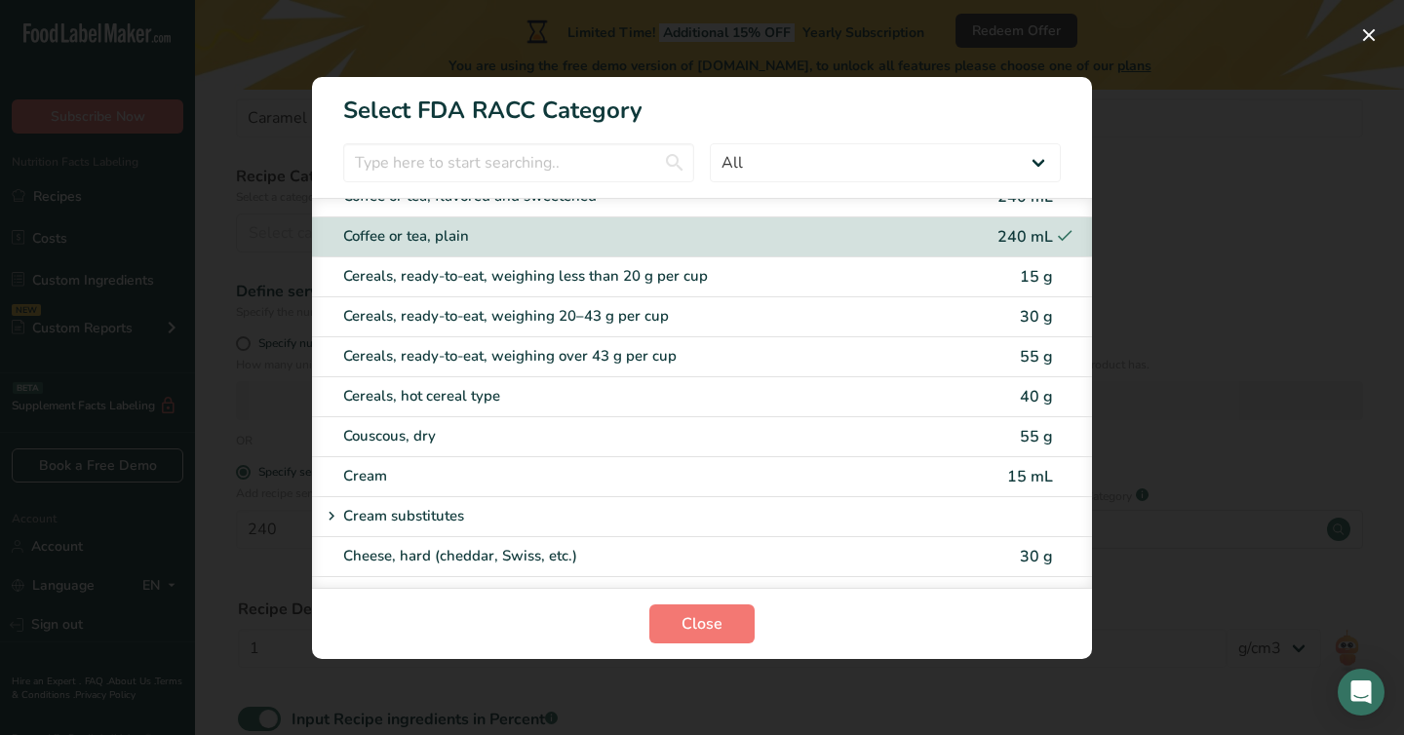
click at [1067, 230] on icon "RACC Category Selection Modal" at bounding box center [1064, 236] width 19 height 30
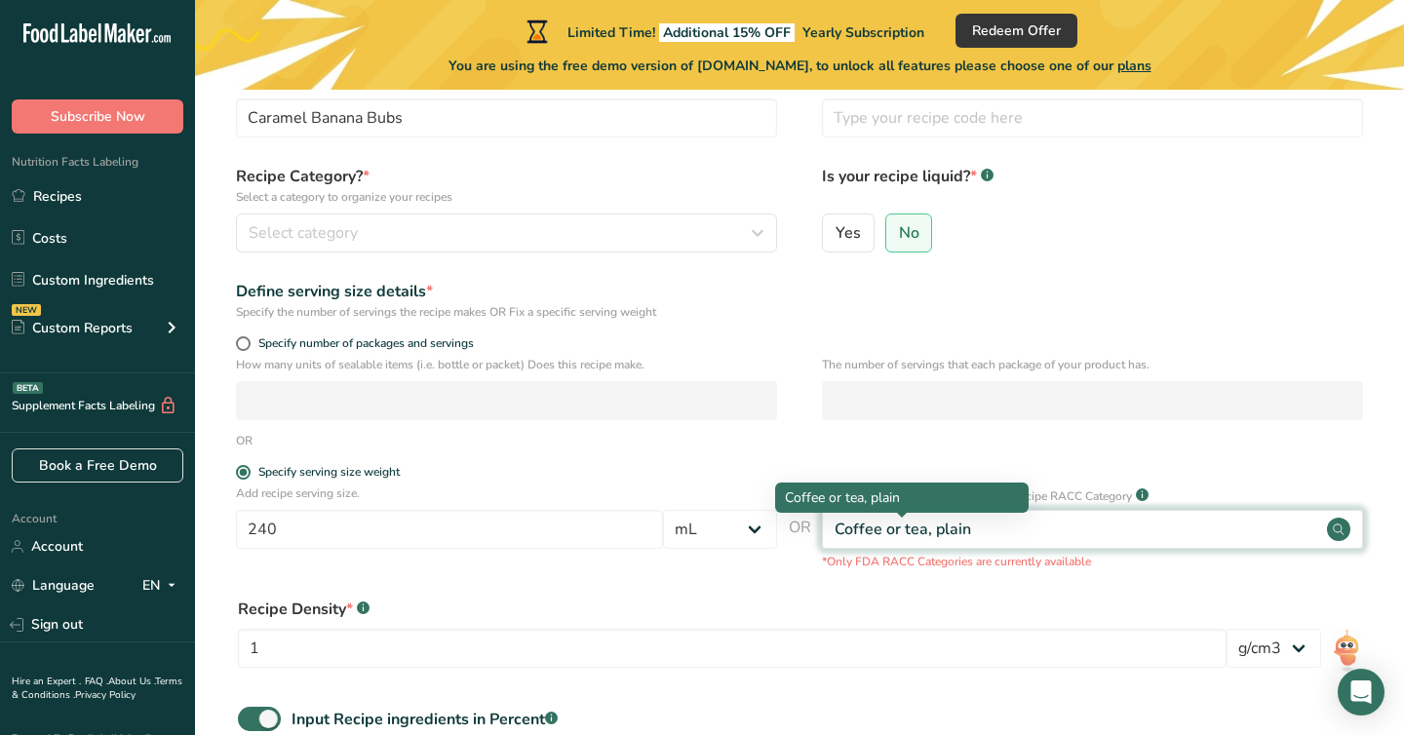
click at [959, 532] on div "Coffee or tea, plain" at bounding box center [902, 529] width 136 height 23
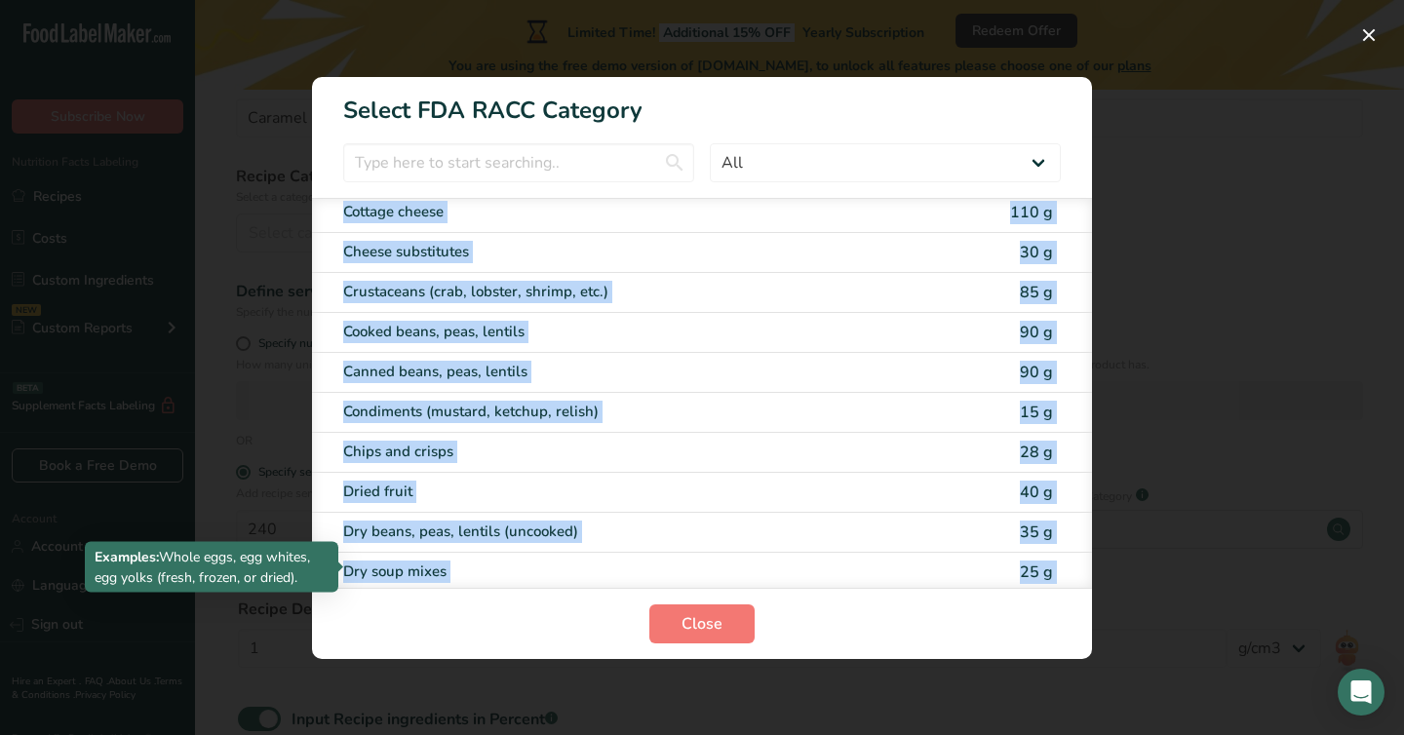
scroll to position [1151, 0]
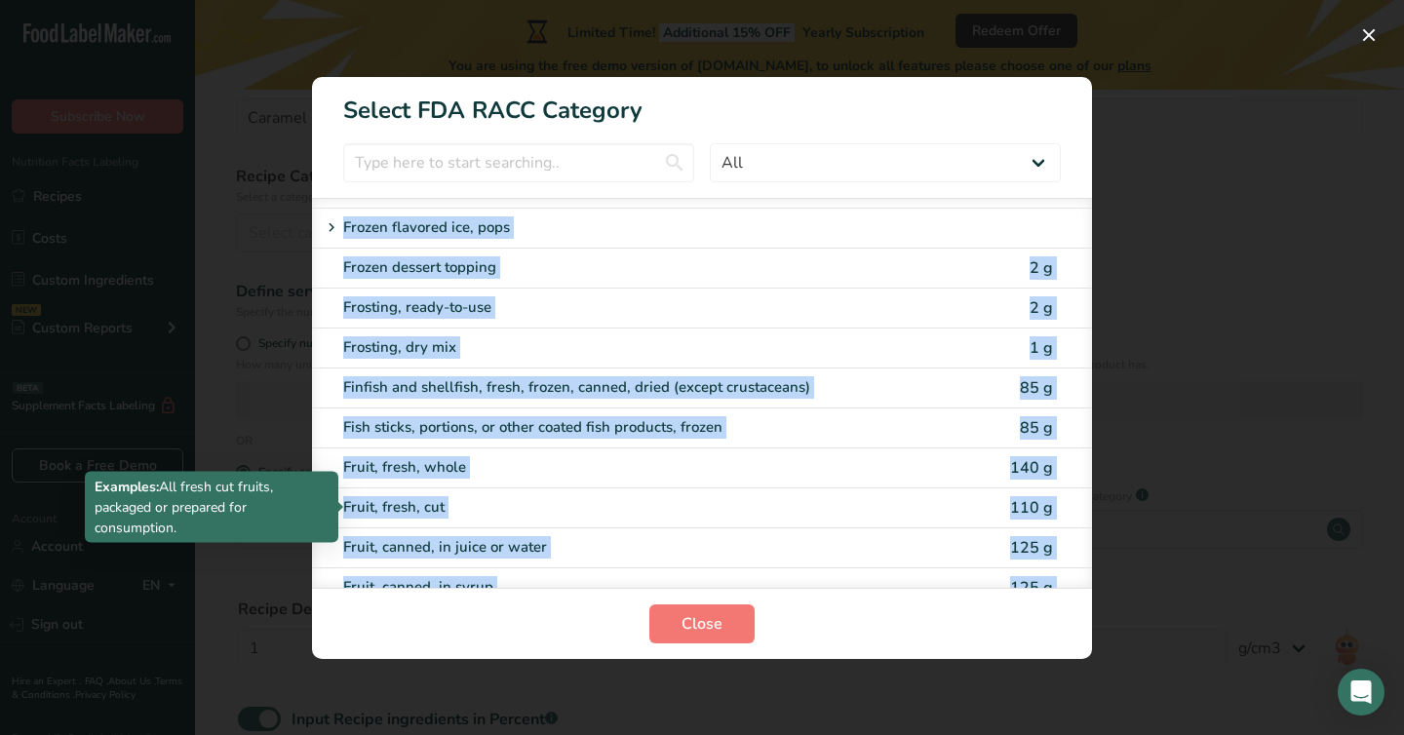
drag, startPoint x: 512, startPoint y: 269, endPoint x: 562, endPoint y: 581, distance: 316.0
click at [562, 581] on div "Bagels, toaster pastries, muffins (excluding English muffins) 110 g Biscuits, c…" at bounding box center [702, 393] width 780 height 390
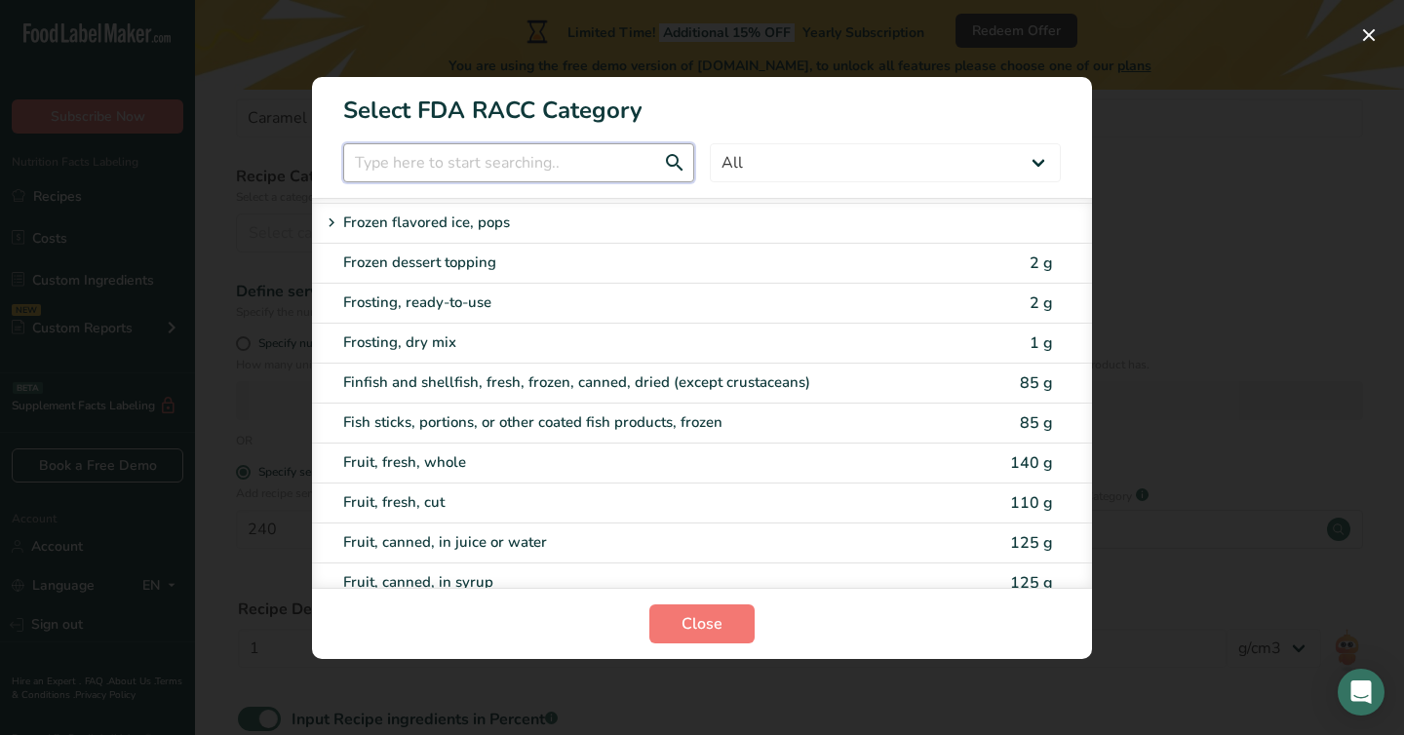
click at [586, 162] on input "RACC Category Selection Modal" at bounding box center [518, 162] width 351 height 39
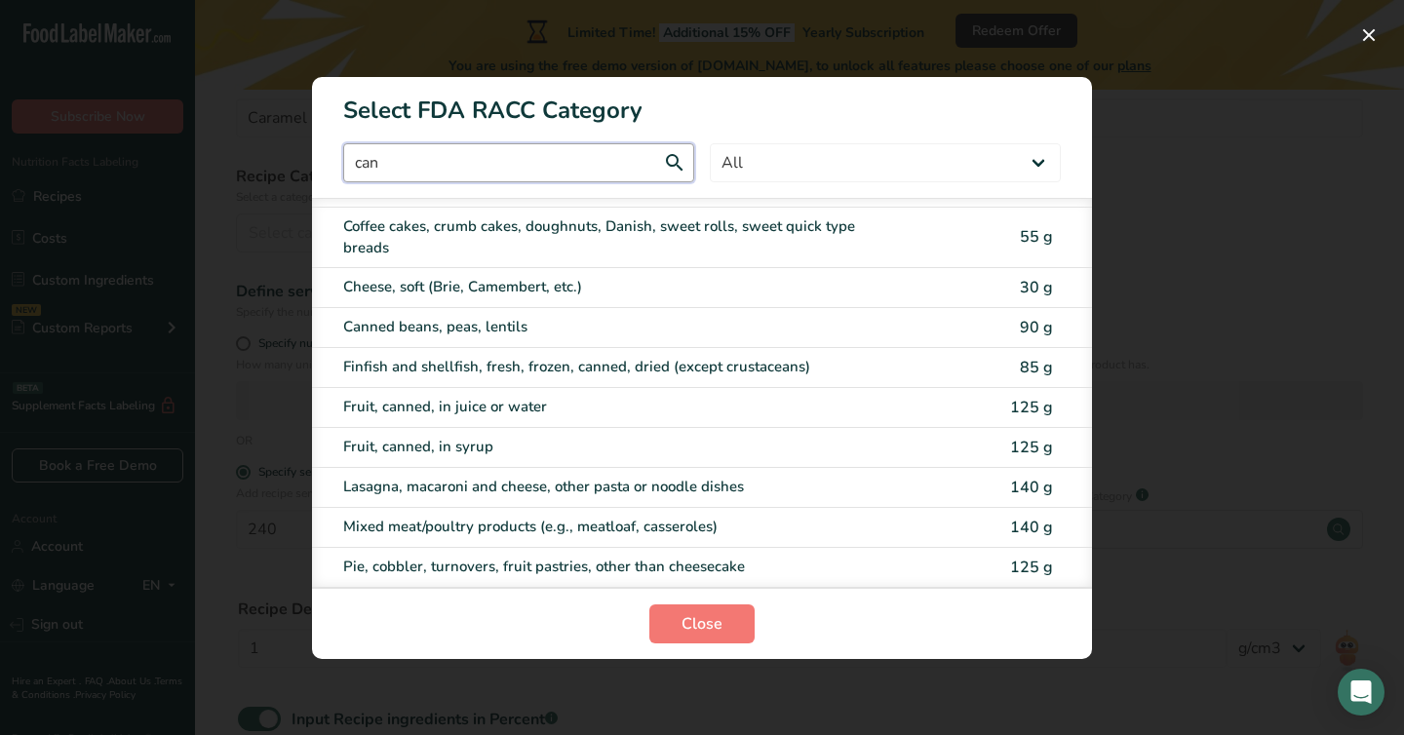
scroll to position [0, 0]
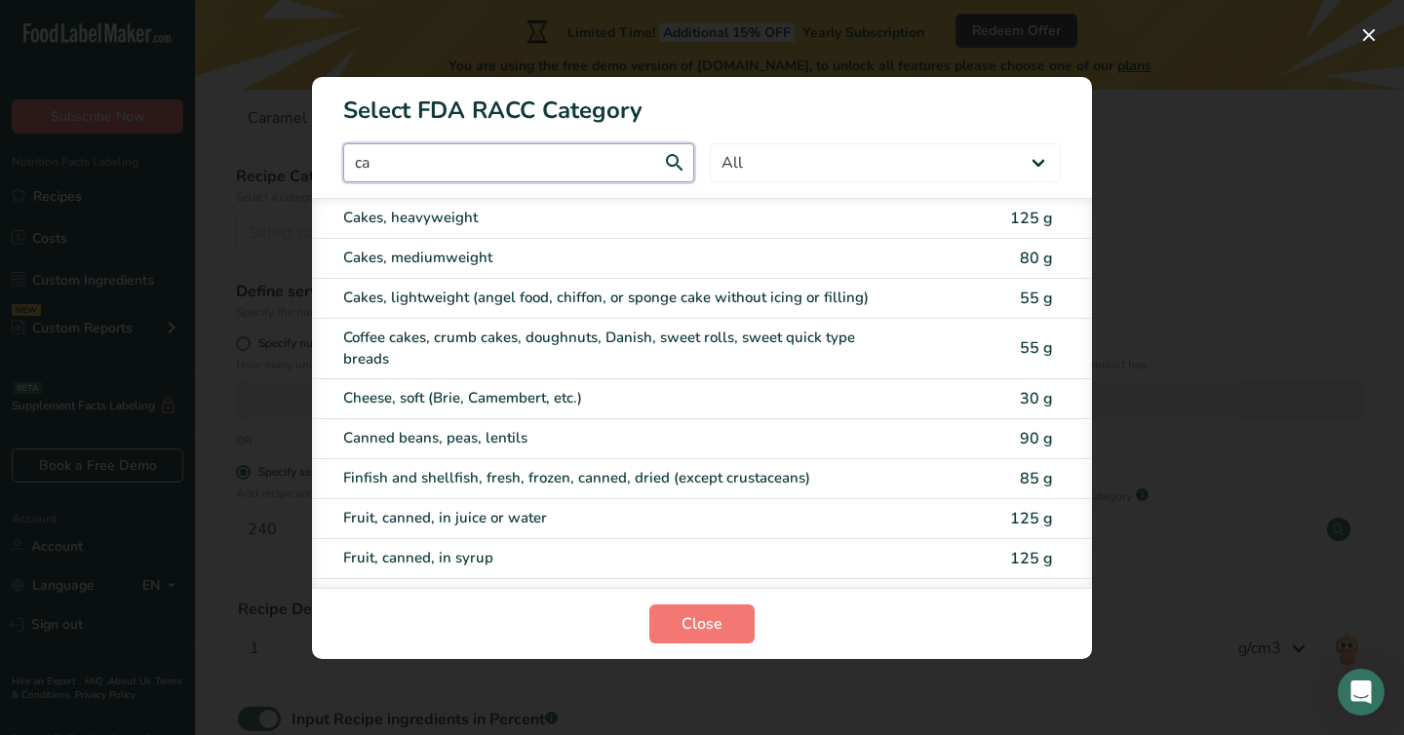
type input "c"
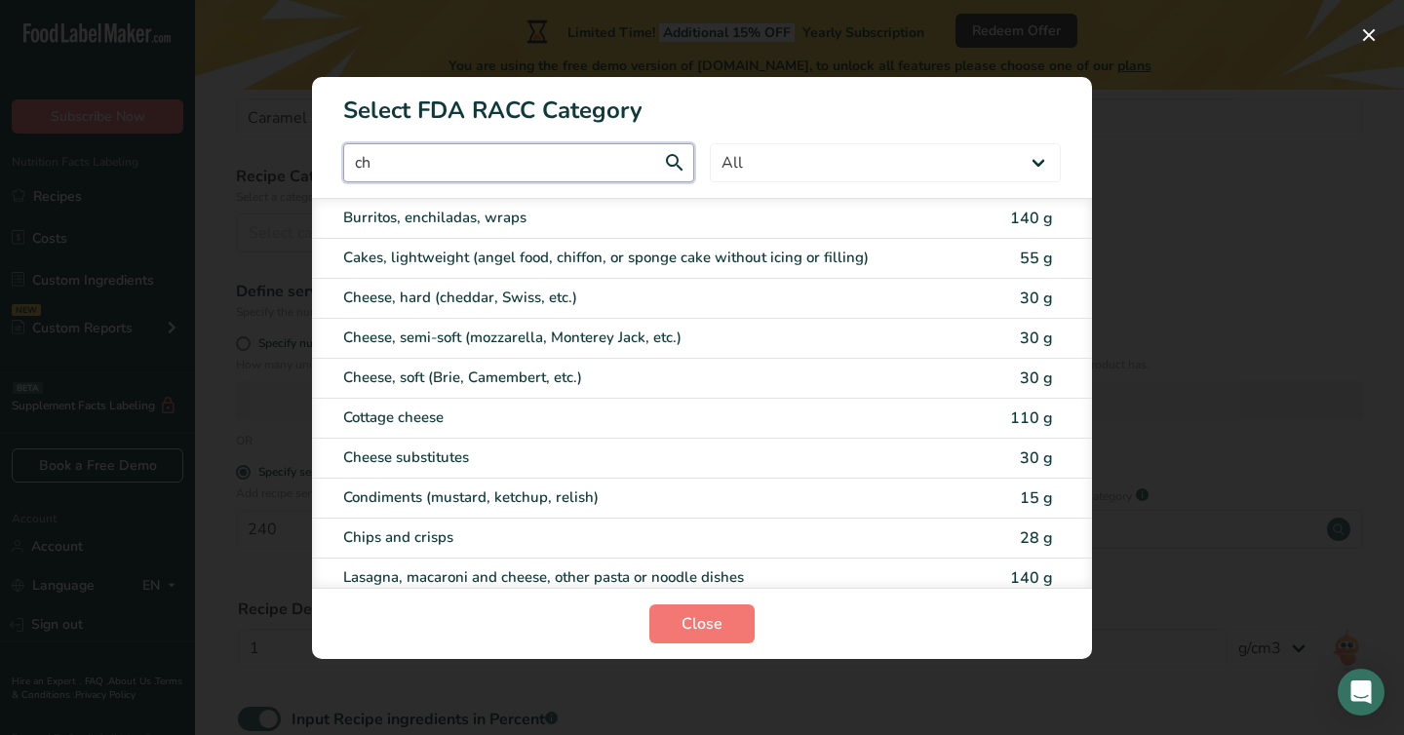
type input "c"
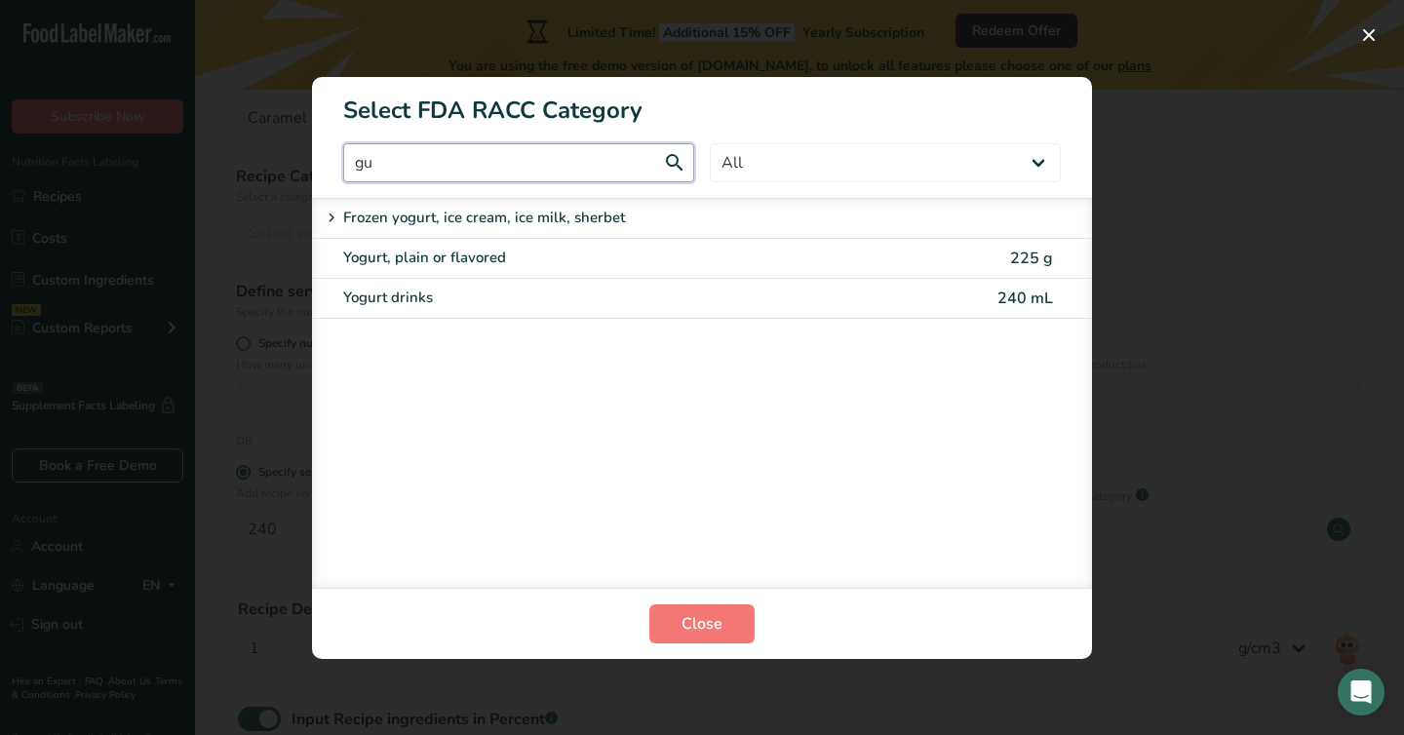
type input "g"
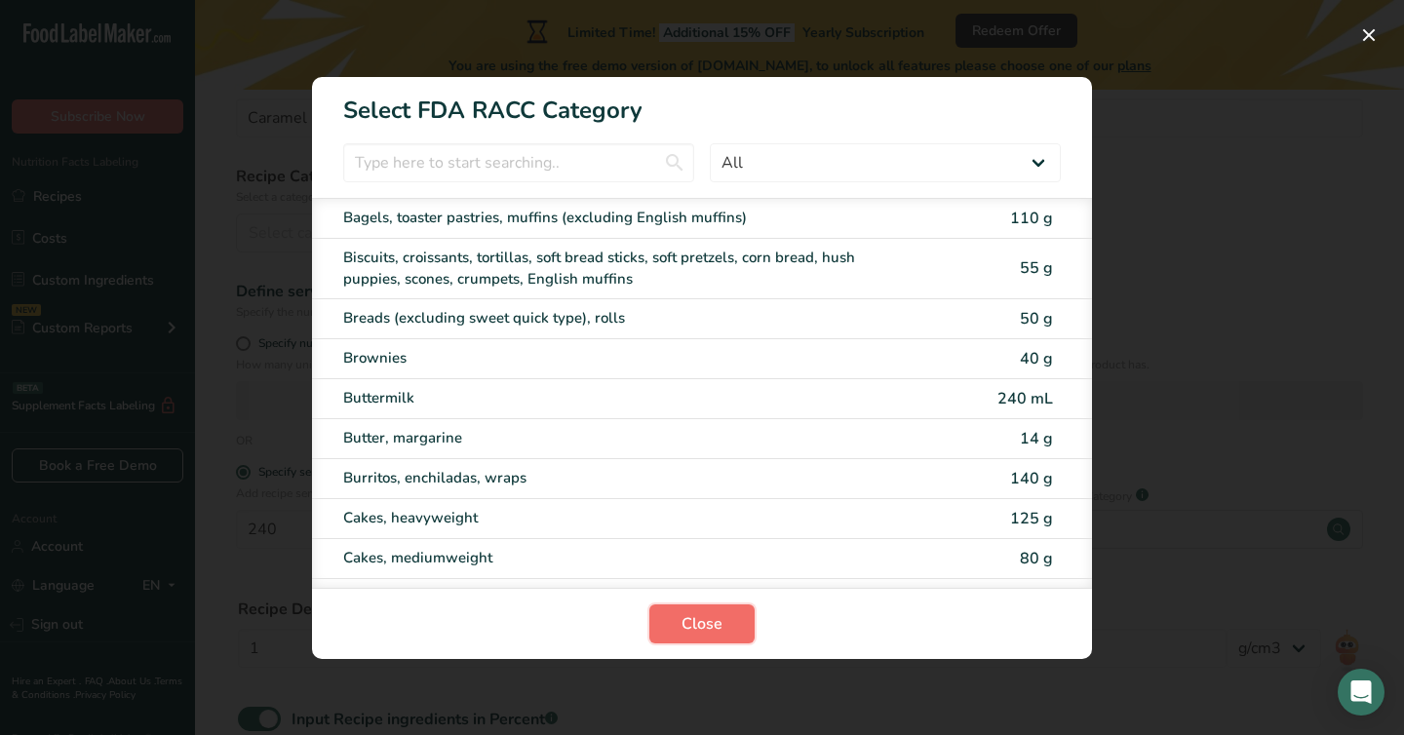
click at [725, 618] on button "Close" at bounding box center [701, 623] width 105 height 39
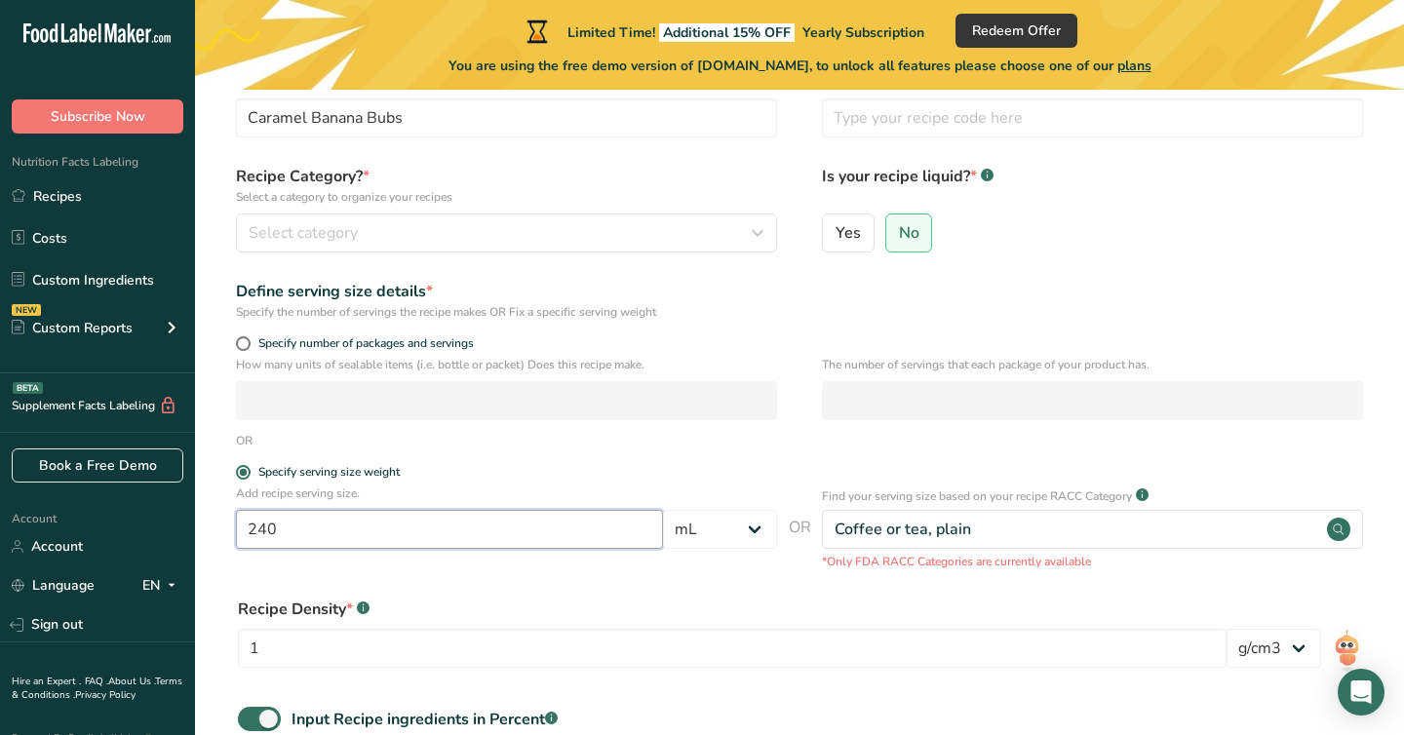
click at [289, 533] on input "240" at bounding box center [449, 529] width 427 height 39
type input "250"
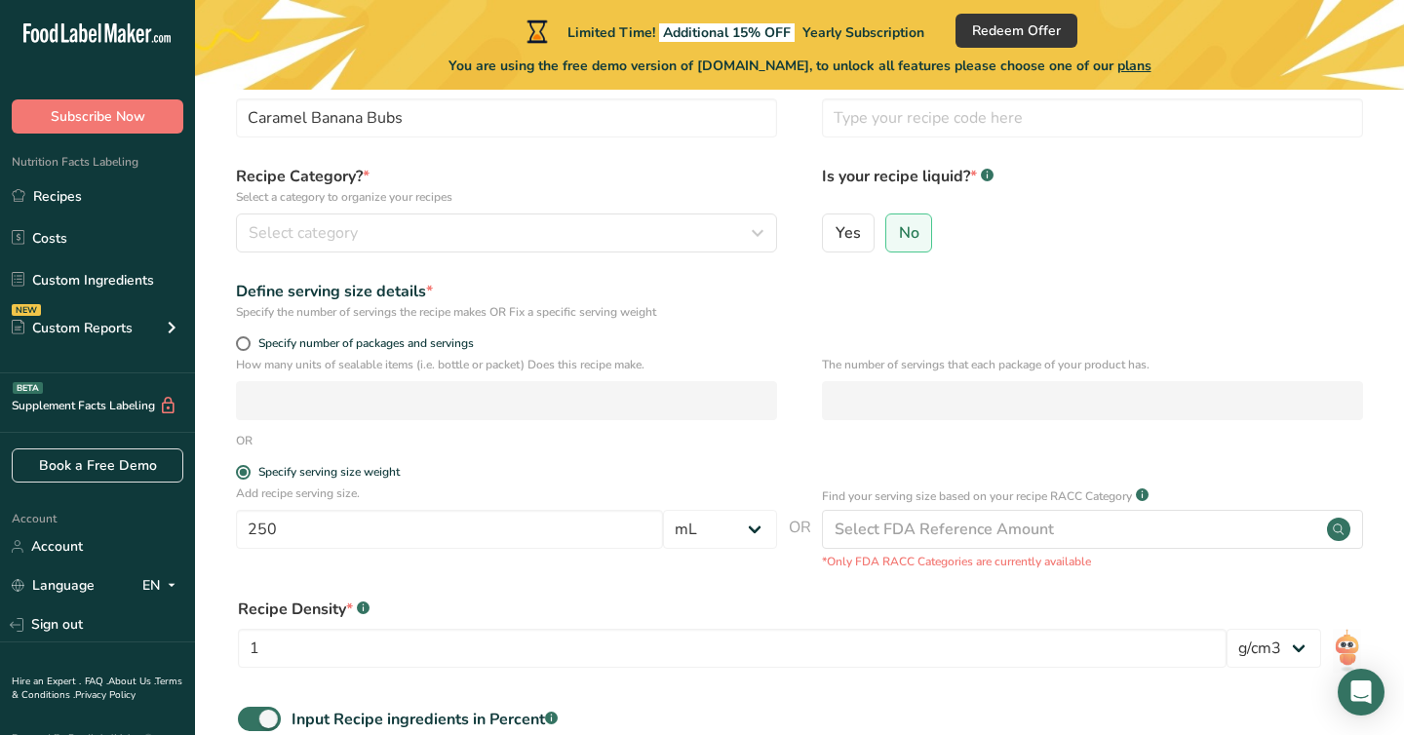
click at [429, 587] on div "Recipe Density * .a-a{fill:#347362;}.b-a{fill:#fff;} 1 lb/ft3 g/cm3" at bounding box center [799, 638] width 1146 height 105
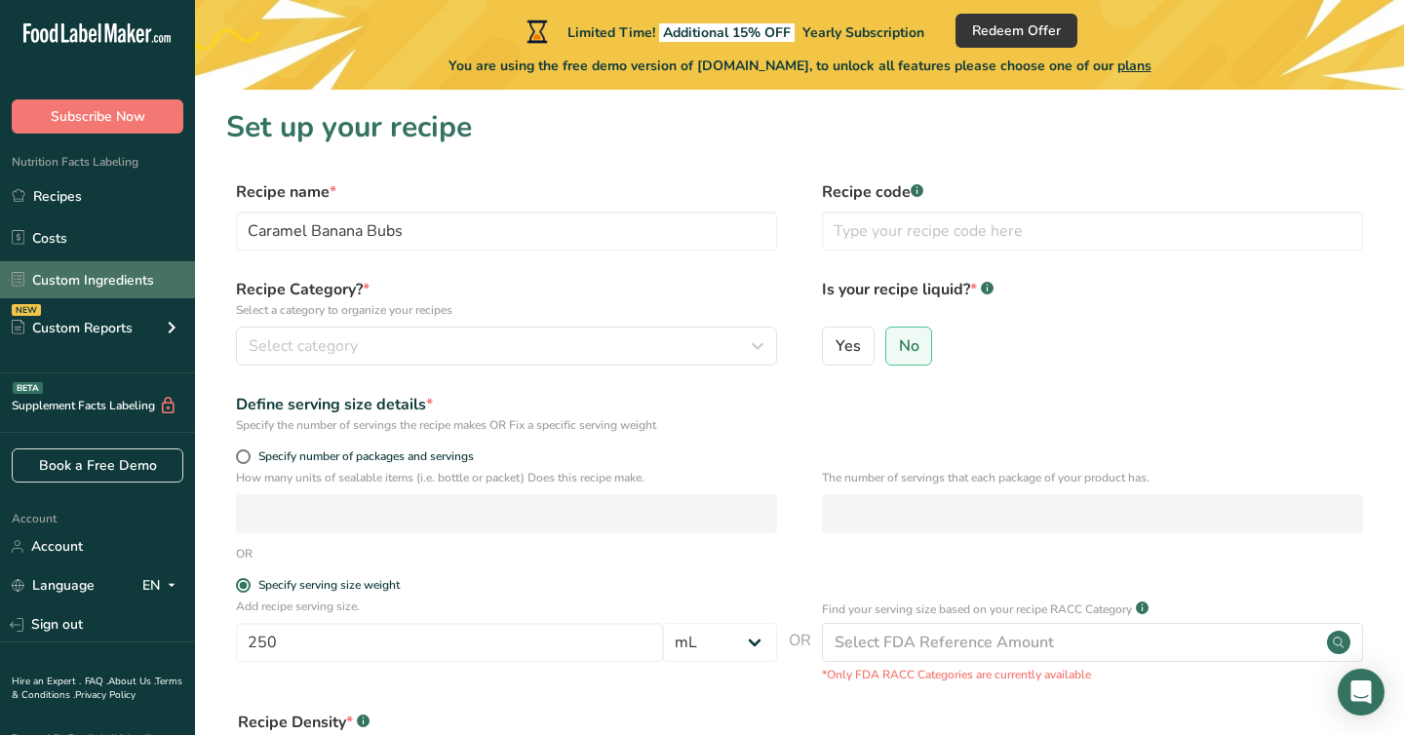
click at [117, 290] on link "Custom Ingredients" at bounding box center [97, 279] width 195 height 37
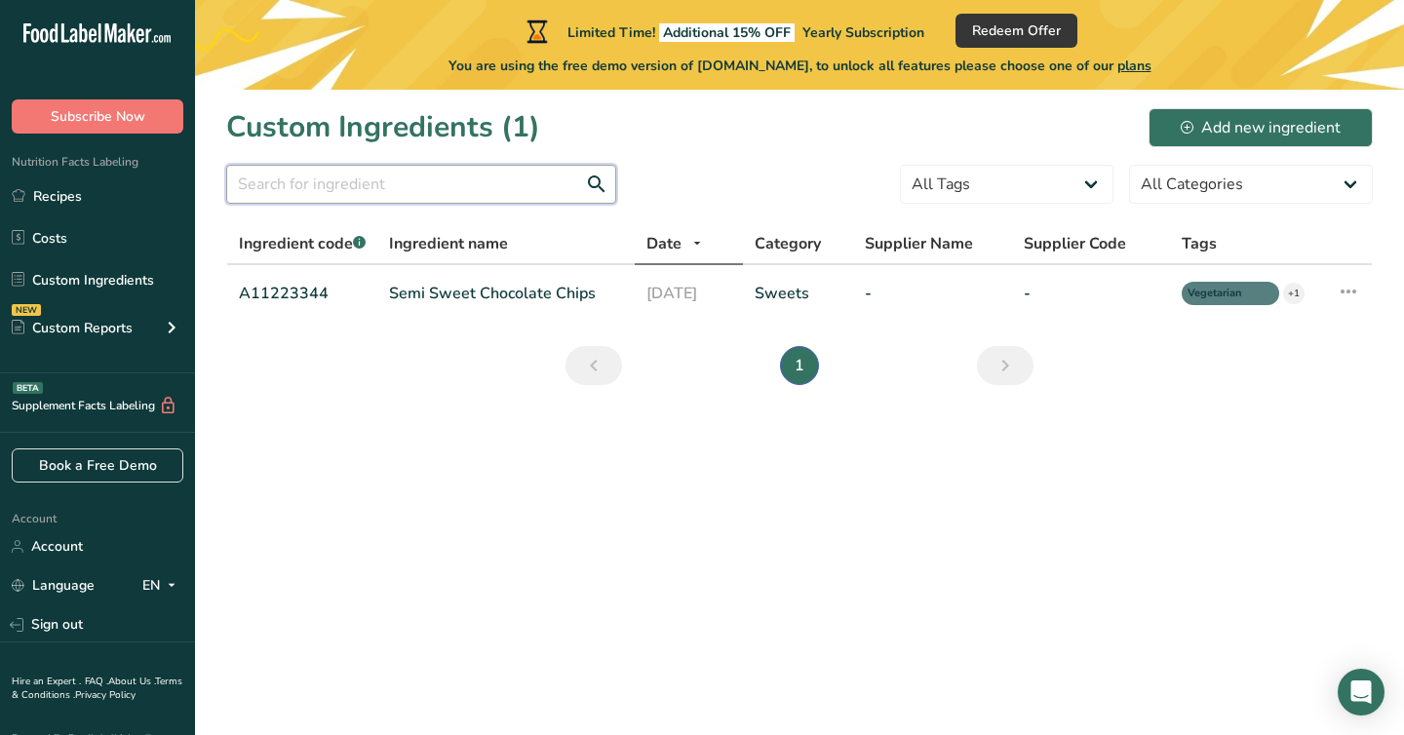
click at [431, 200] on input "text" at bounding box center [421, 184] width 390 height 39
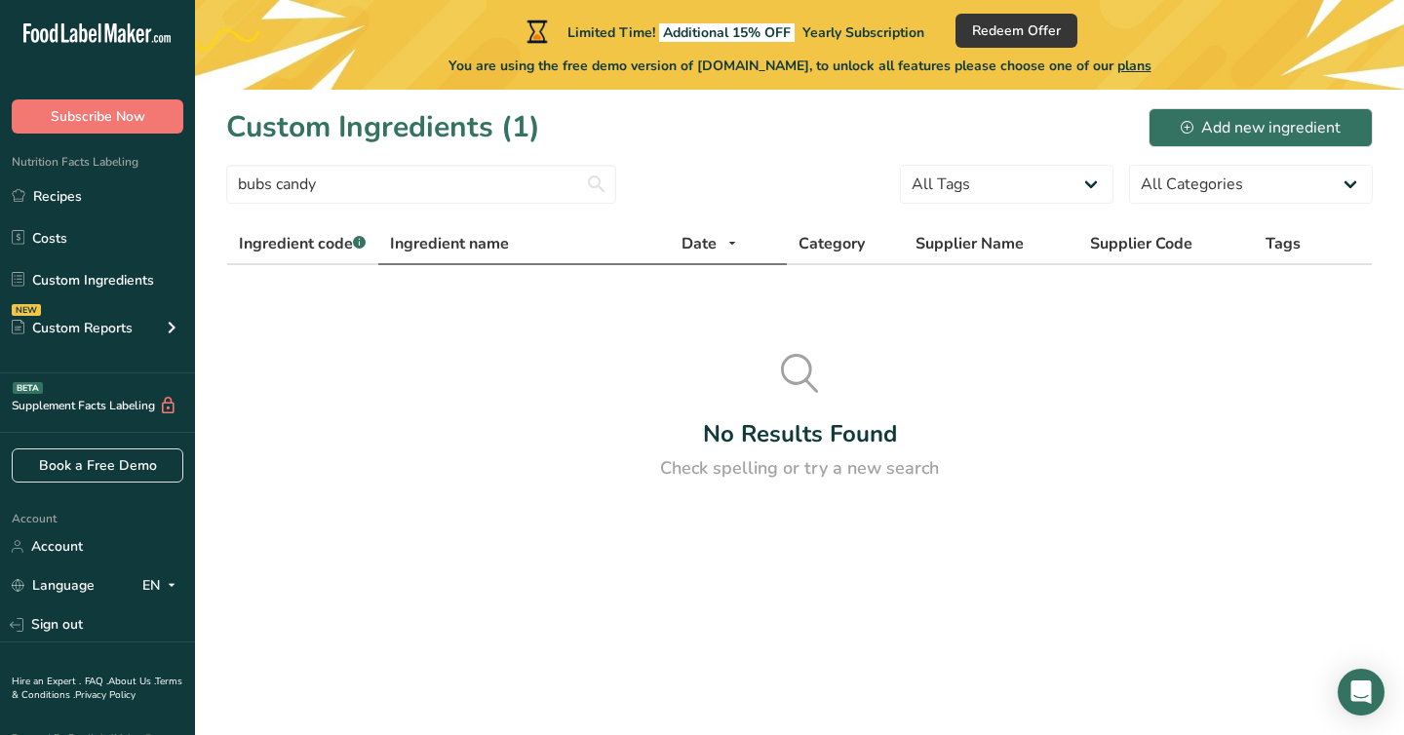
click at [455, 252] on span "Ingredient name" at bounding box center [449, 243] width 119 height 23
click at [367, 179] on input "bubs candy" at bounding box center [421, 184] width 390 height 39
type input "b"
type input "g"
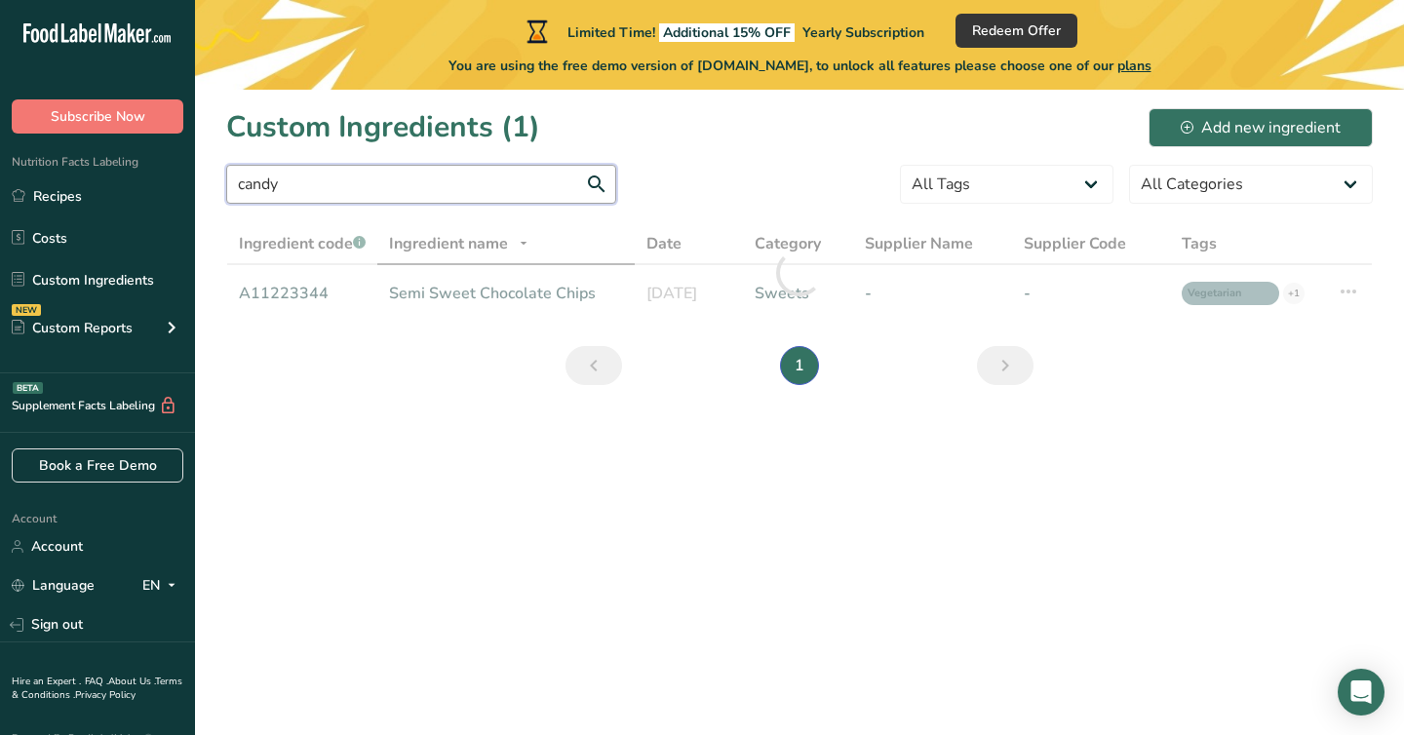
type input "candy"
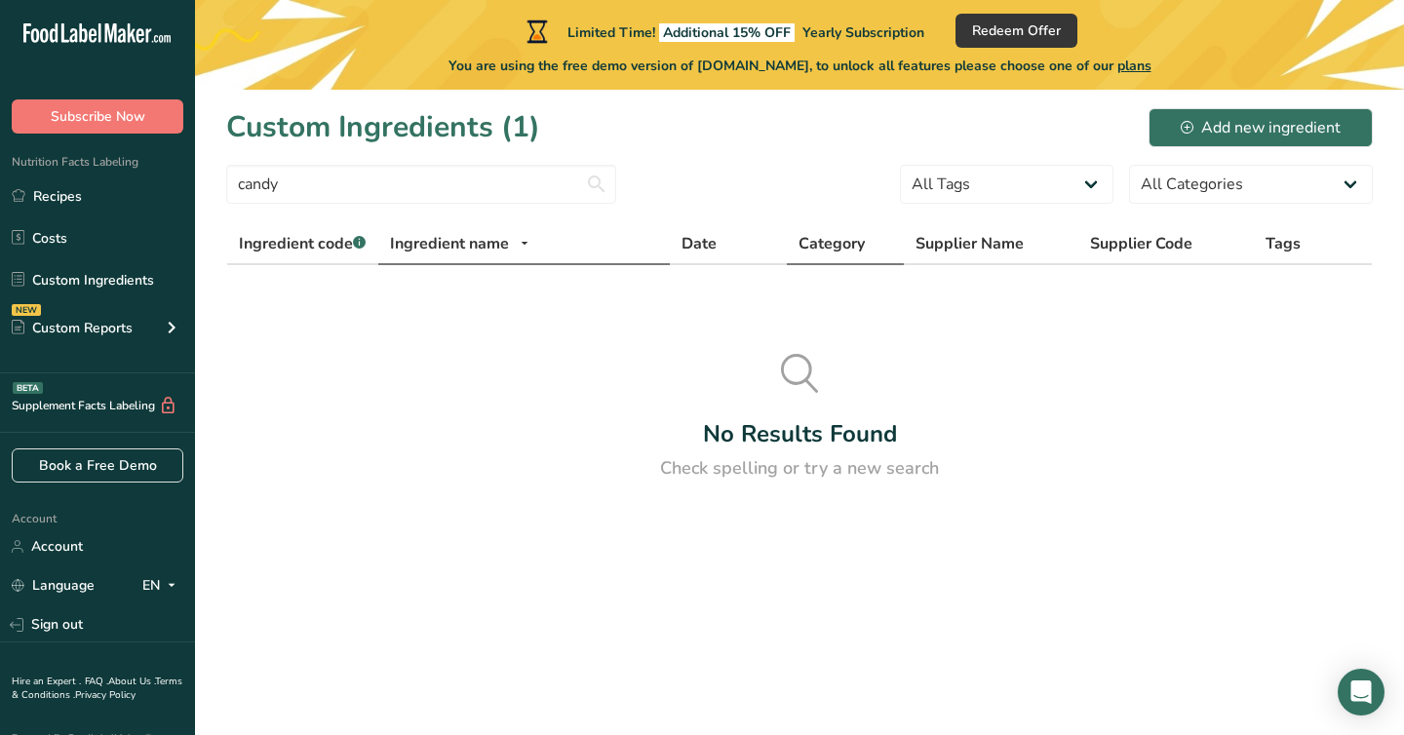
click at [862, 247] on span "Category" at bounding box center [831, 243] width 66 height 23
click at [1196, 122] on div "Add new ingredient" at bounding box center [1261, 127] width 160 height 23
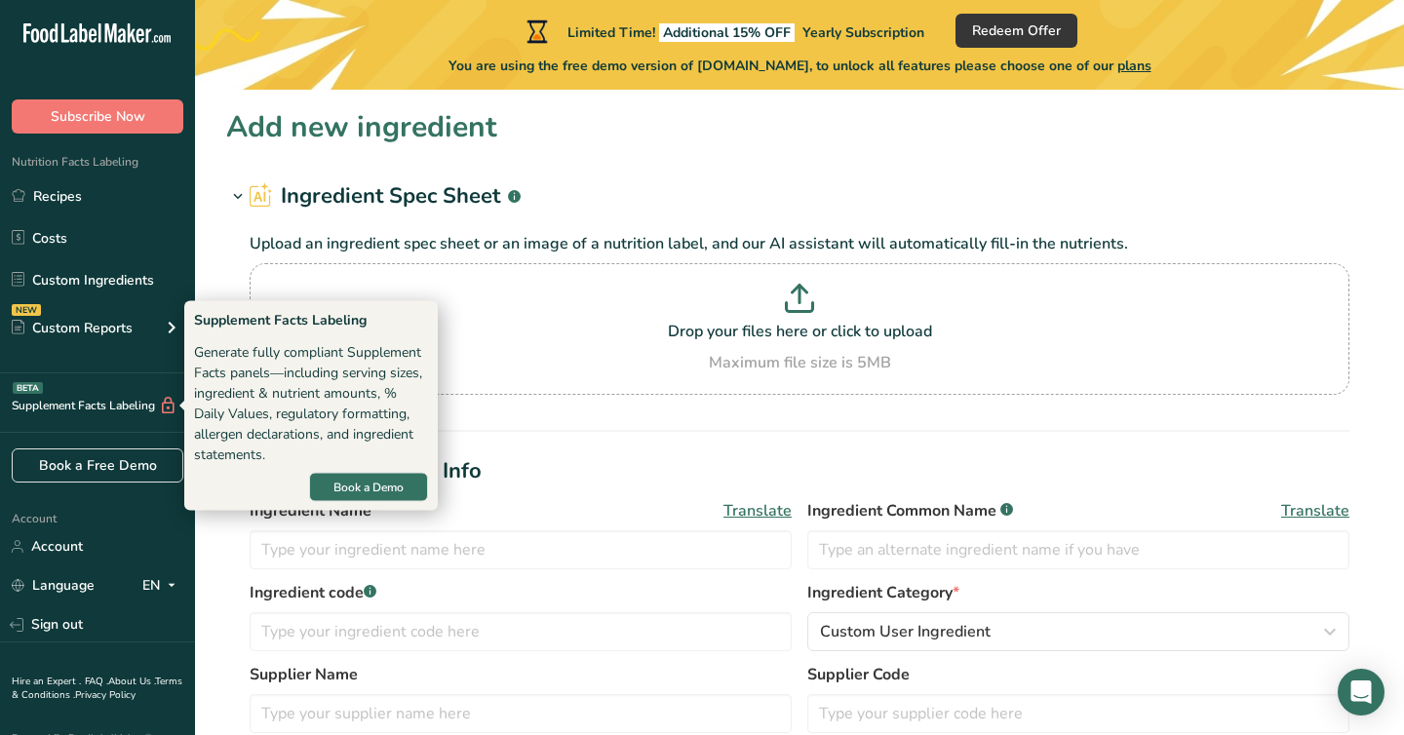
click at [107, 405] on div "Supplement Facts Labeling BETA" at bounding box center [88, 406] width 177 height 20
click at [84, 412] on div "Supplement Facts Labeling BETA" at bounding box center [88, 406] width 177 height 20
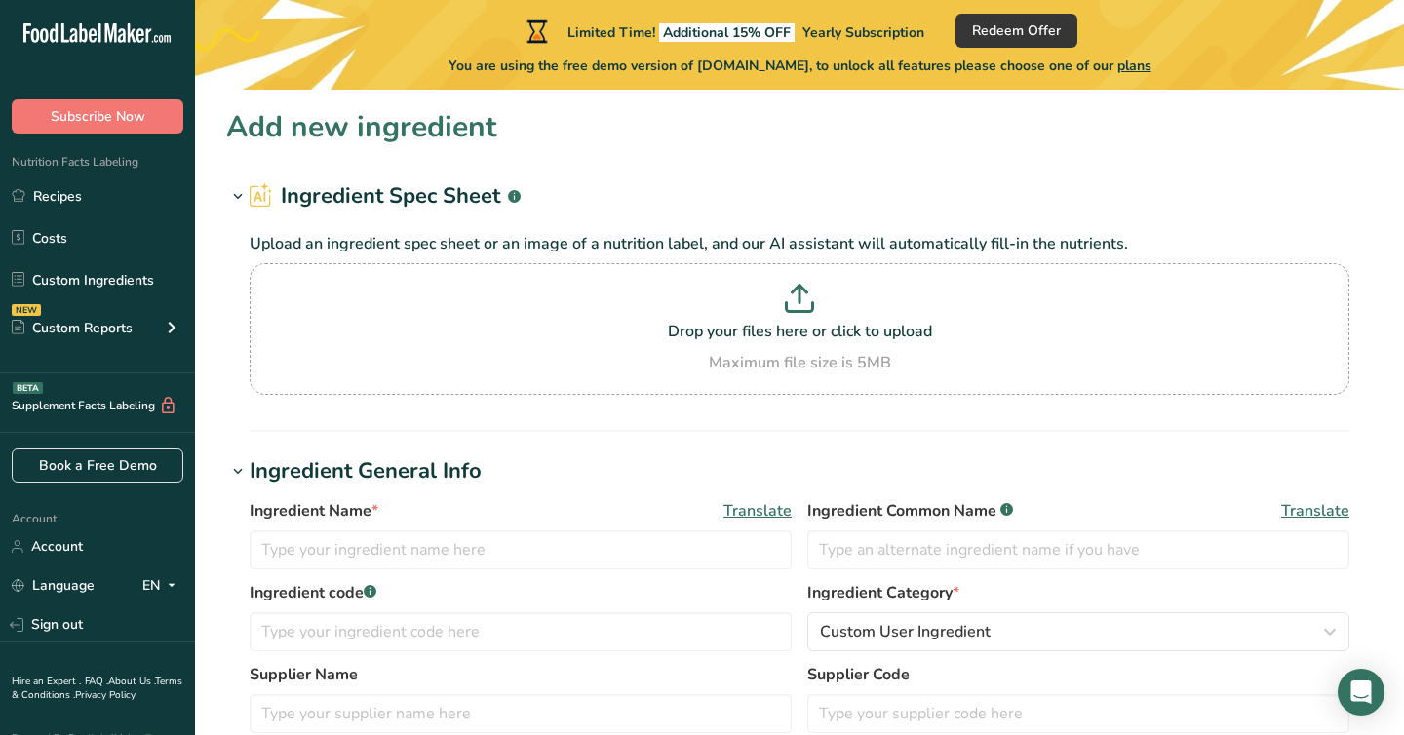
click at [85, 413] on div "Supplement Facts Labeling BETA" at bounding box center [88, 406] width 177 height 20
click at [54, 327] on div "Custom Reports" at bounding box center [72, 328] width 121 height 20
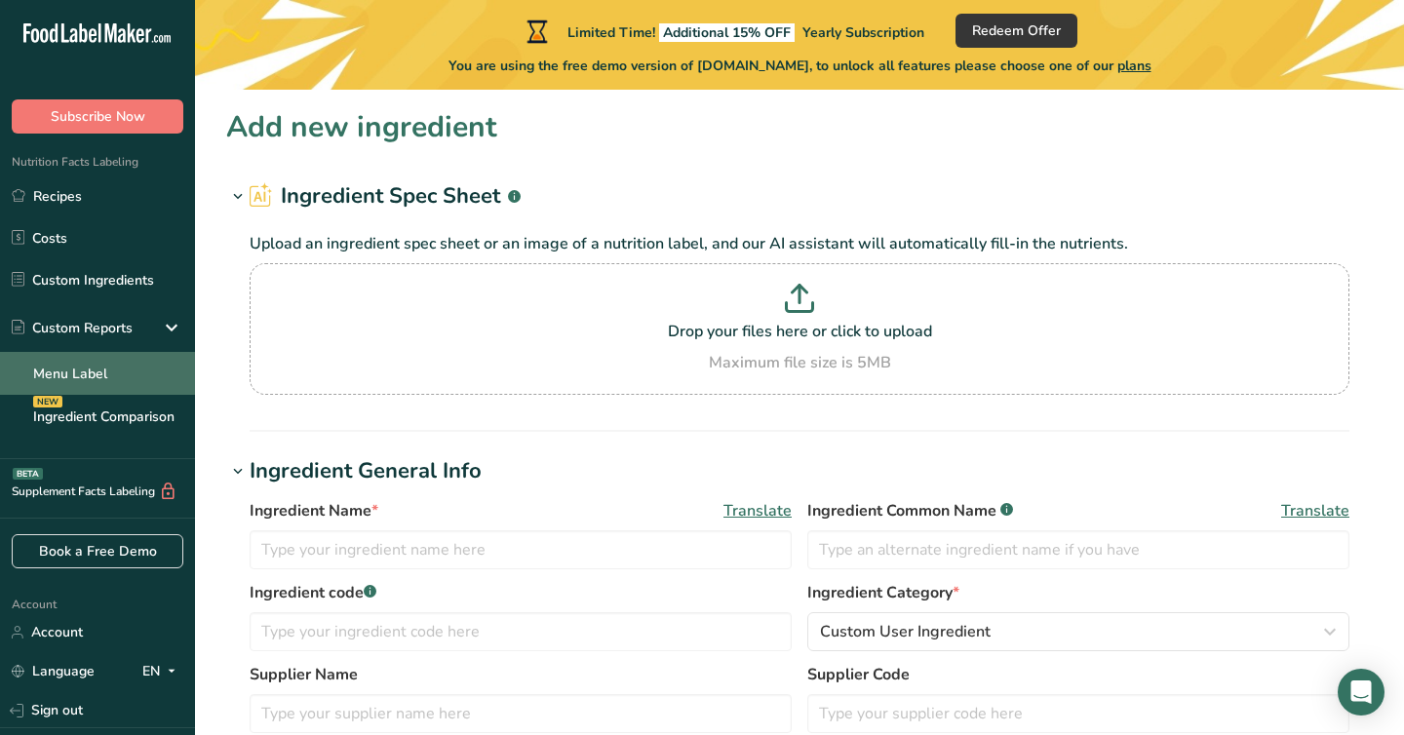
click at [58, 376] on link "Menu Label" at bounding box center [97, 373] width 195 height 43
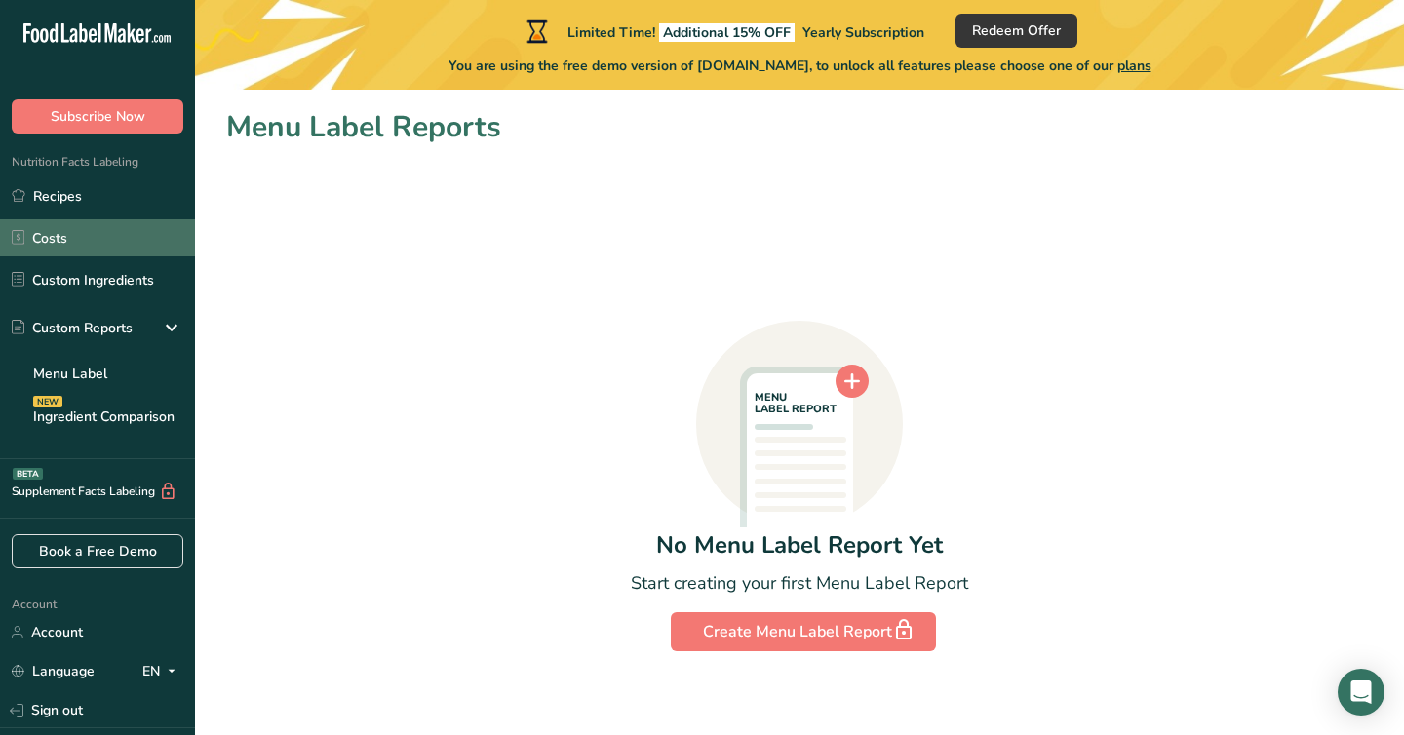
click at [29, 248] on link "Costs" at bounding box center [97, 237] width 195 height 37
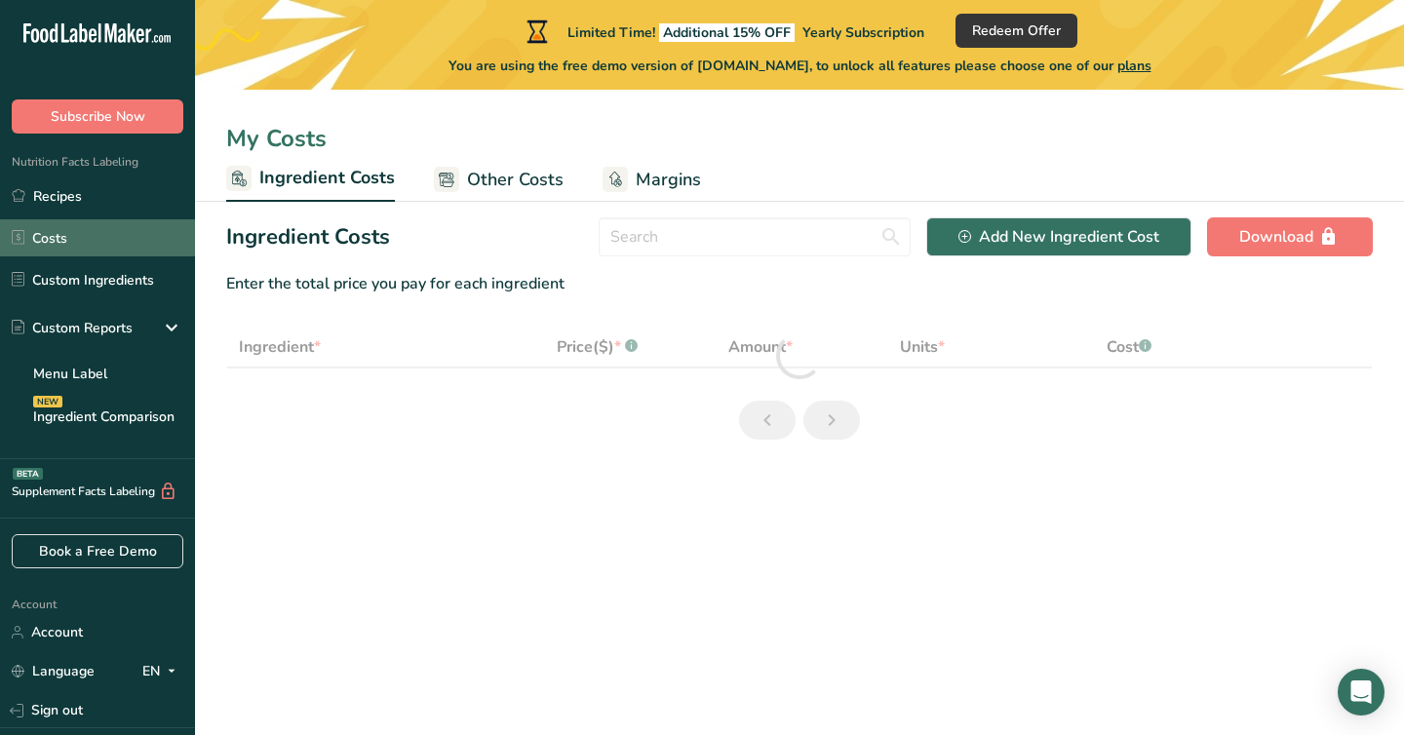
select select "1"
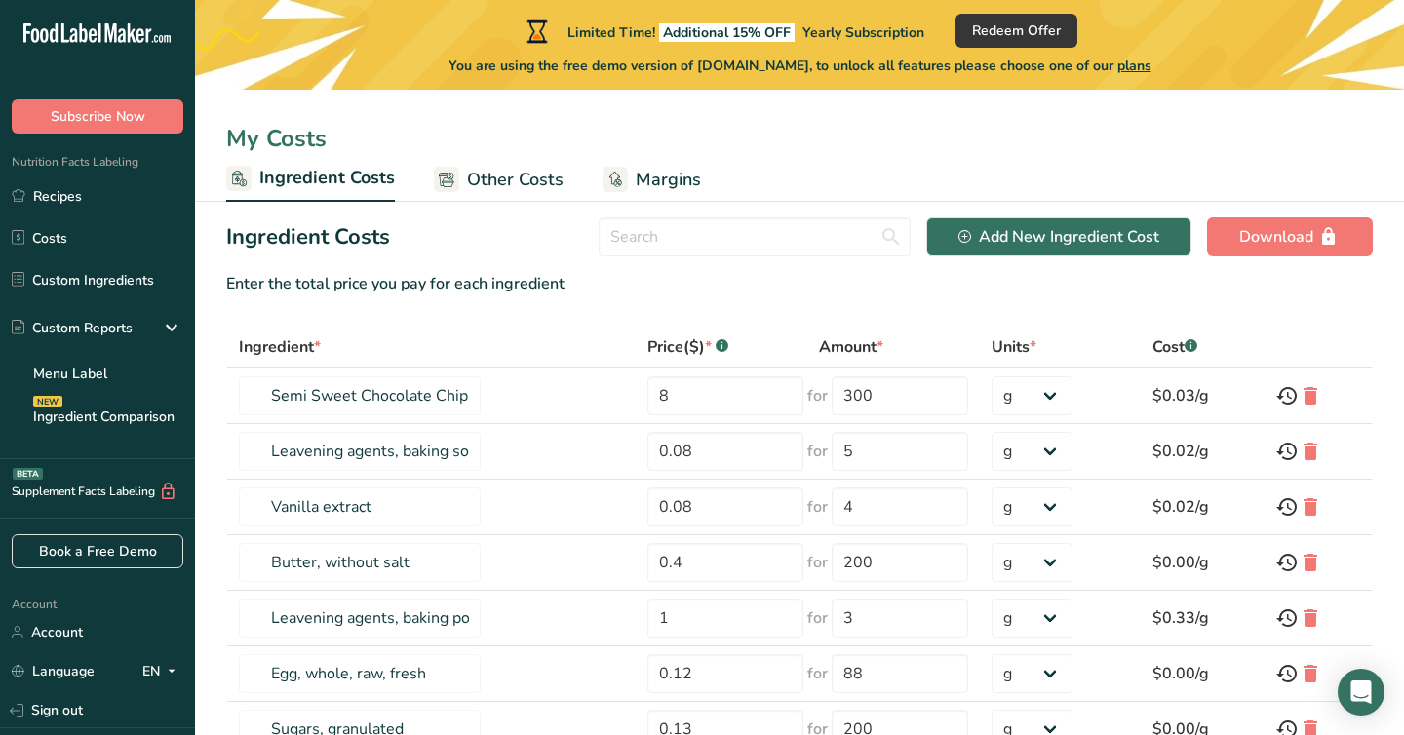
click at [86, 164] on span "Nutrition Facts Labeling" at bounding box center [69, 162] width 138 height 16
click at [718, 228] on input "text" at bounding box center [755, 236] width 312 height 39
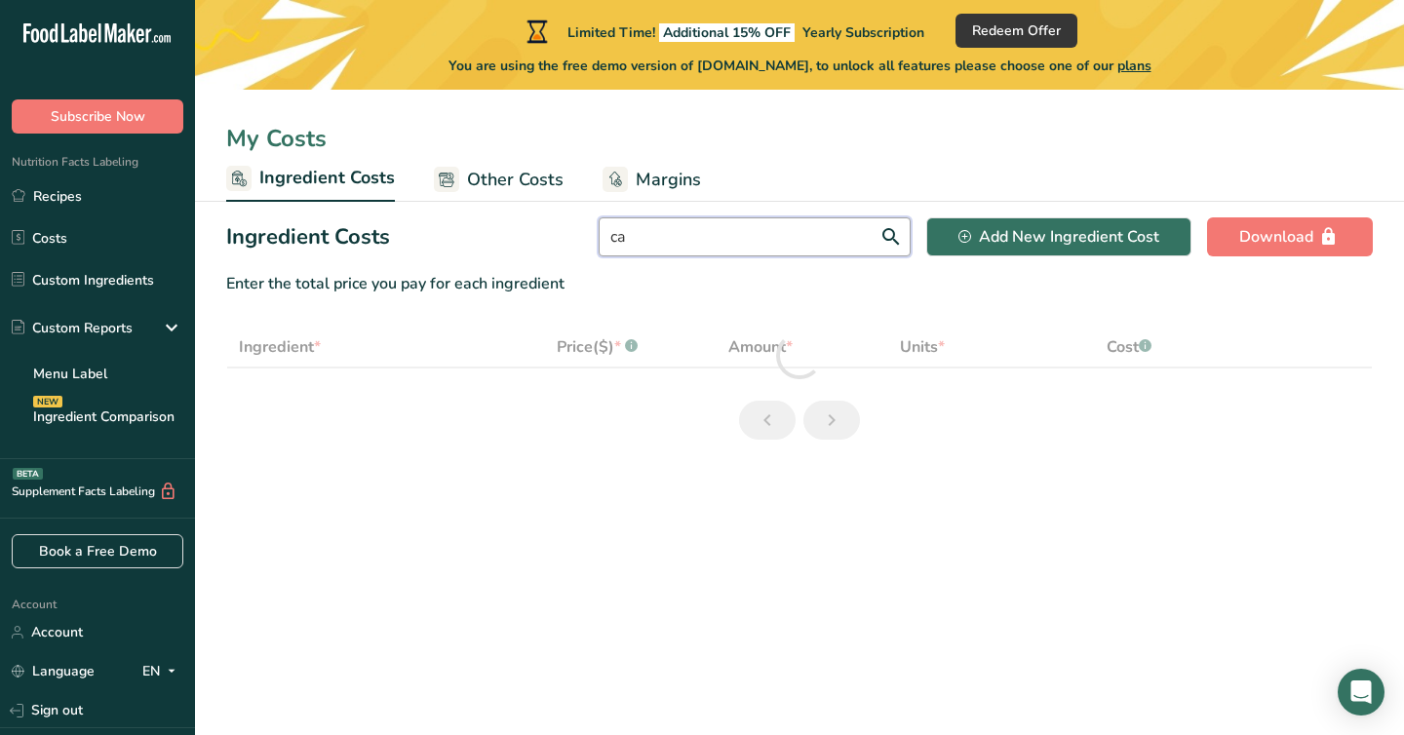
type input "c"
select select "1"
type input "k"
select select "1"
